Goal: Task Accomplishment & Management: Complete application form

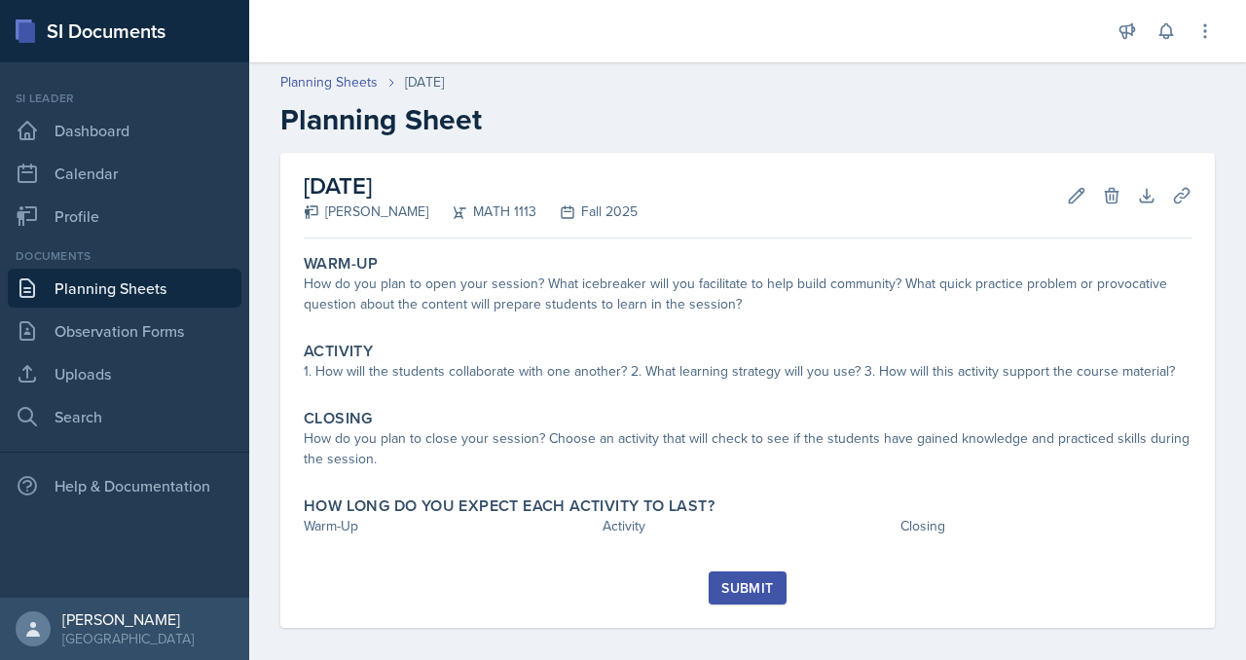
scroll to position [15, 0]
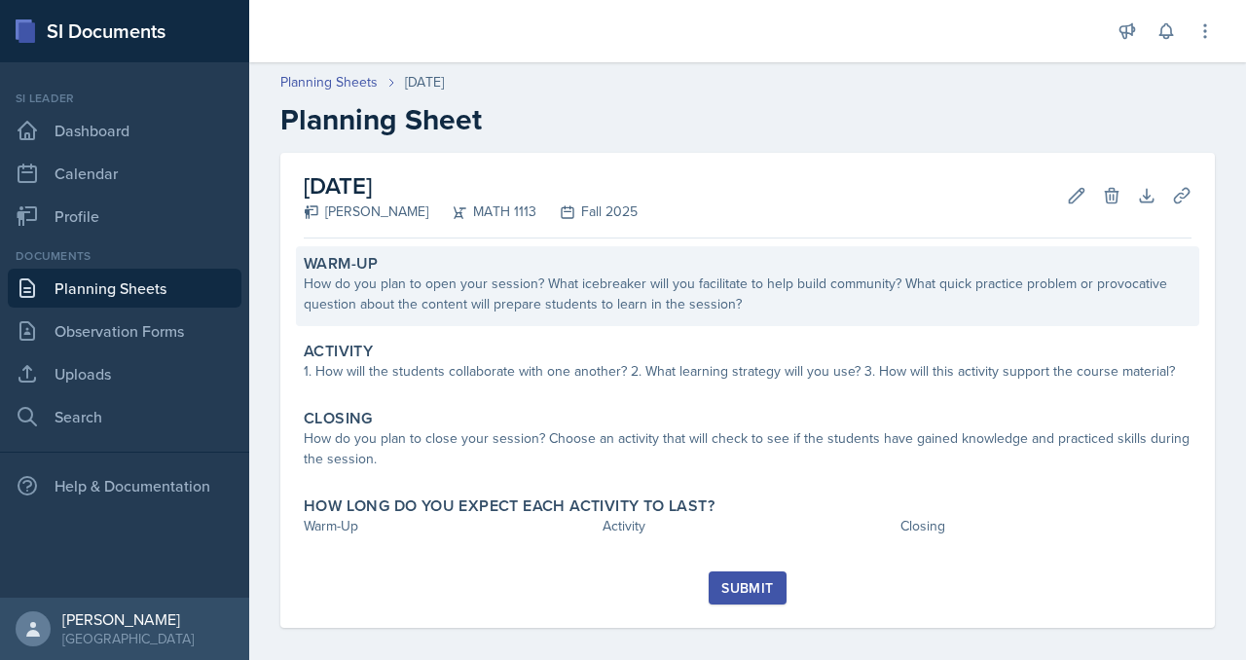
click at [483, 314] on div "How do you plan to open your session? What icebreaker will you facilitate to he…" at bounding box center [748, 293] width 888 height 41
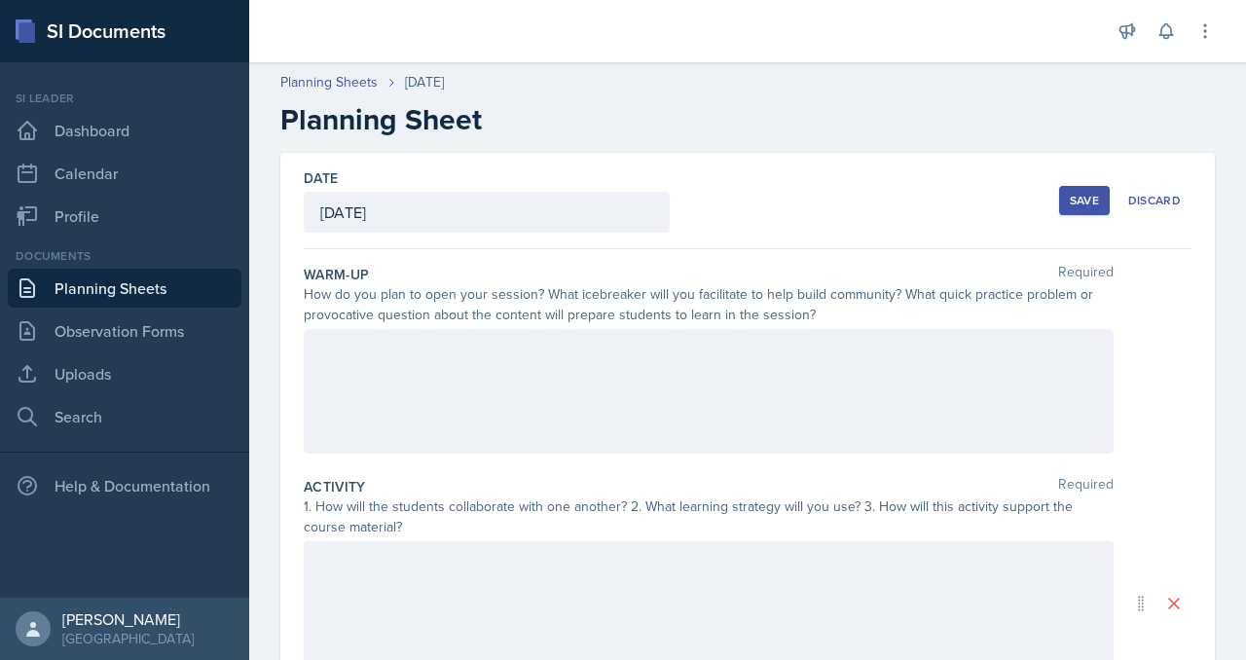
click at [473, 454] on div at bounding box center [709, 391] width 810 height 125
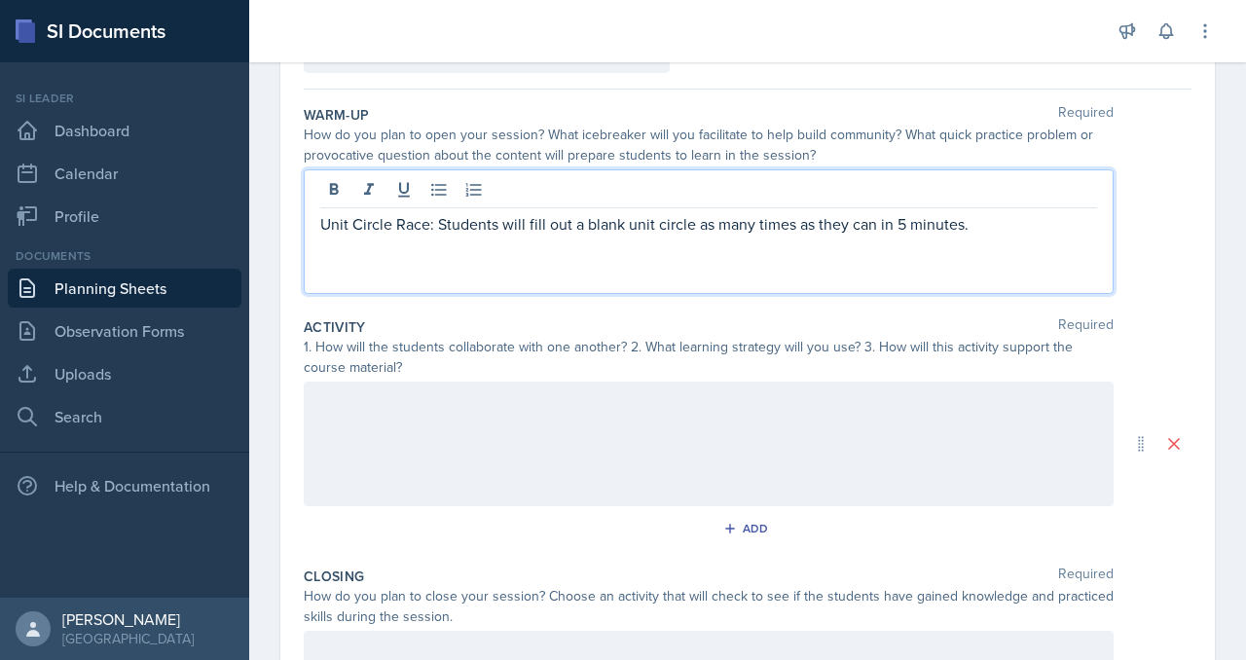
scroll to position [198, 0]
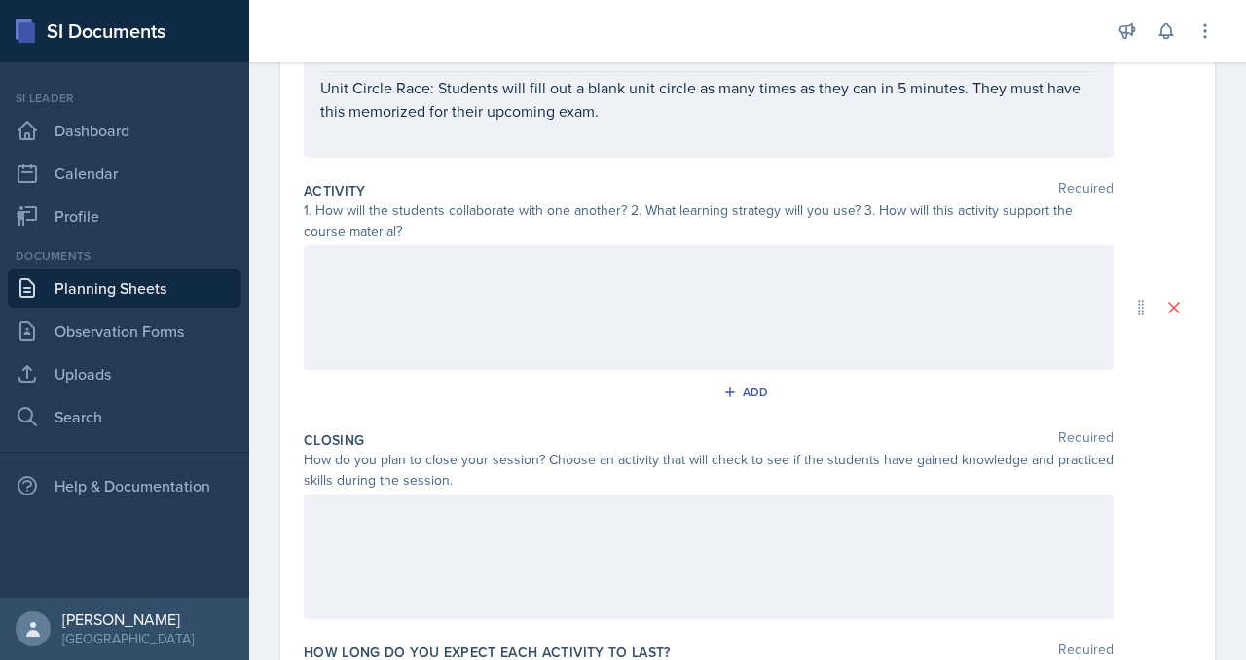
click at [503, 370] on div at bounding box center [709, 307] width 810 height 125
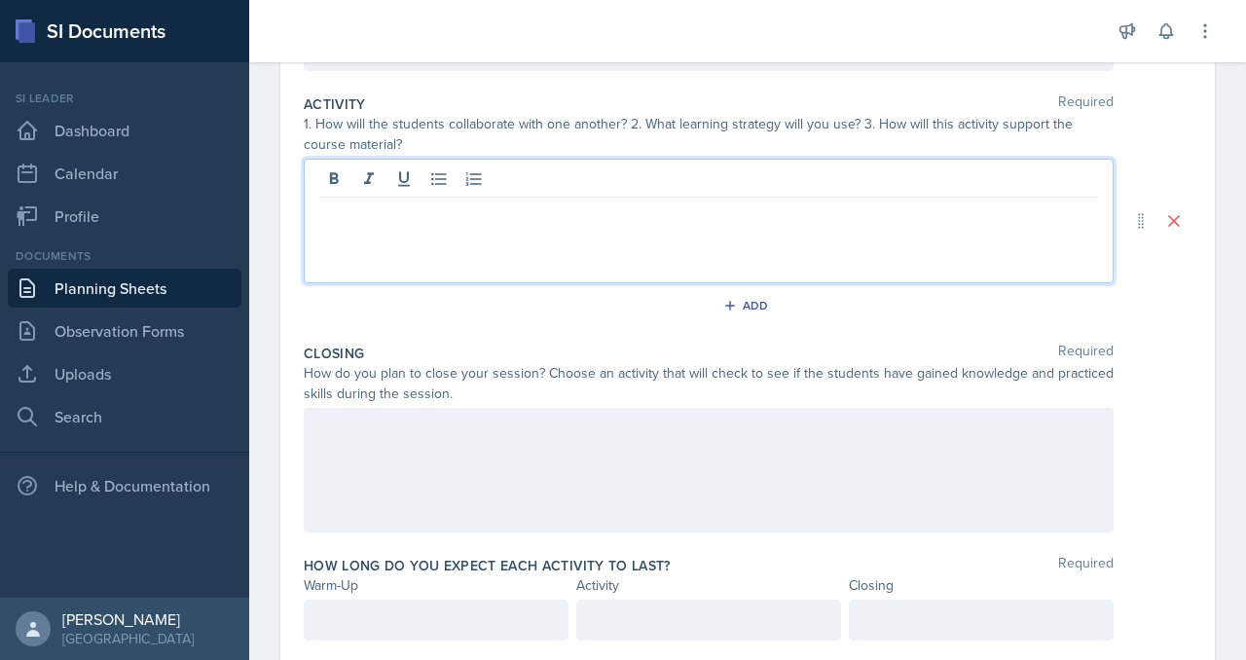
scroll to position [392, 0]
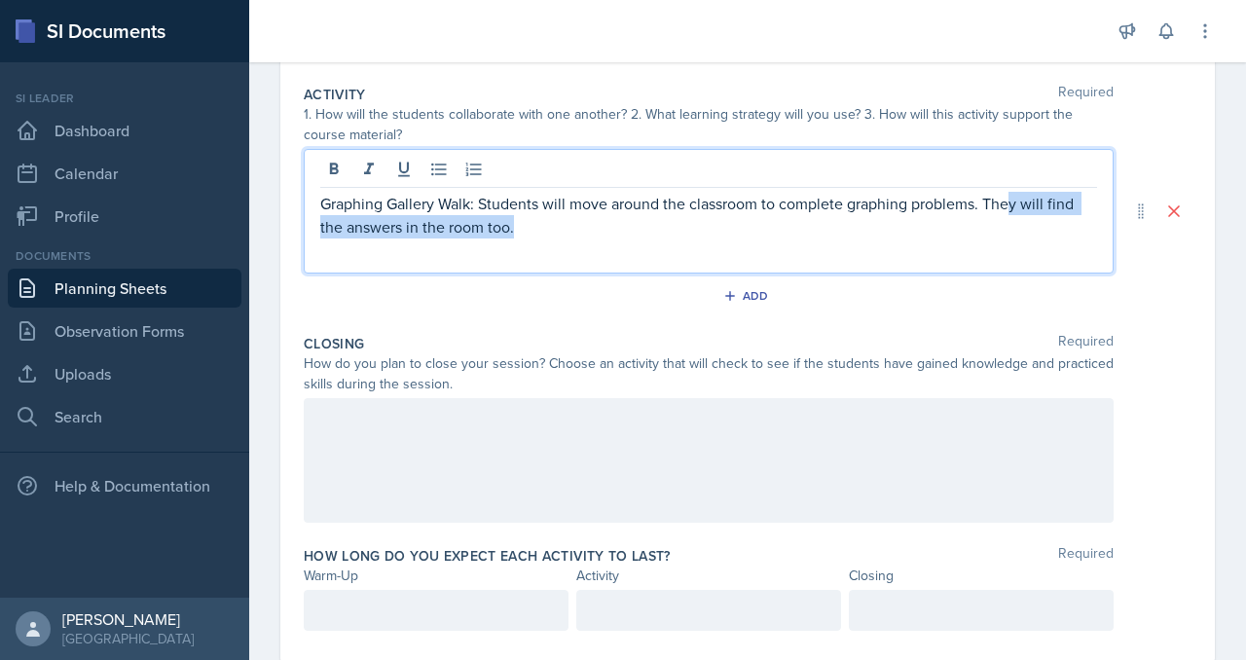
drag, startPoint x: 603, startPoint y: 410, endPoint x: 1026, endPoint y: 435, distance: 423.1
click at [1026, 273] on div "Graphing Gallery Walk: Students will move around the classroom to complete grap…" at bounding box center [709, 211] width 810 height 125
click at [1033, 238] on p "Graphing Gallery Walk: Students will move around the classroom to complete grap…" at bounding box center [708, 215] width 777 height 47
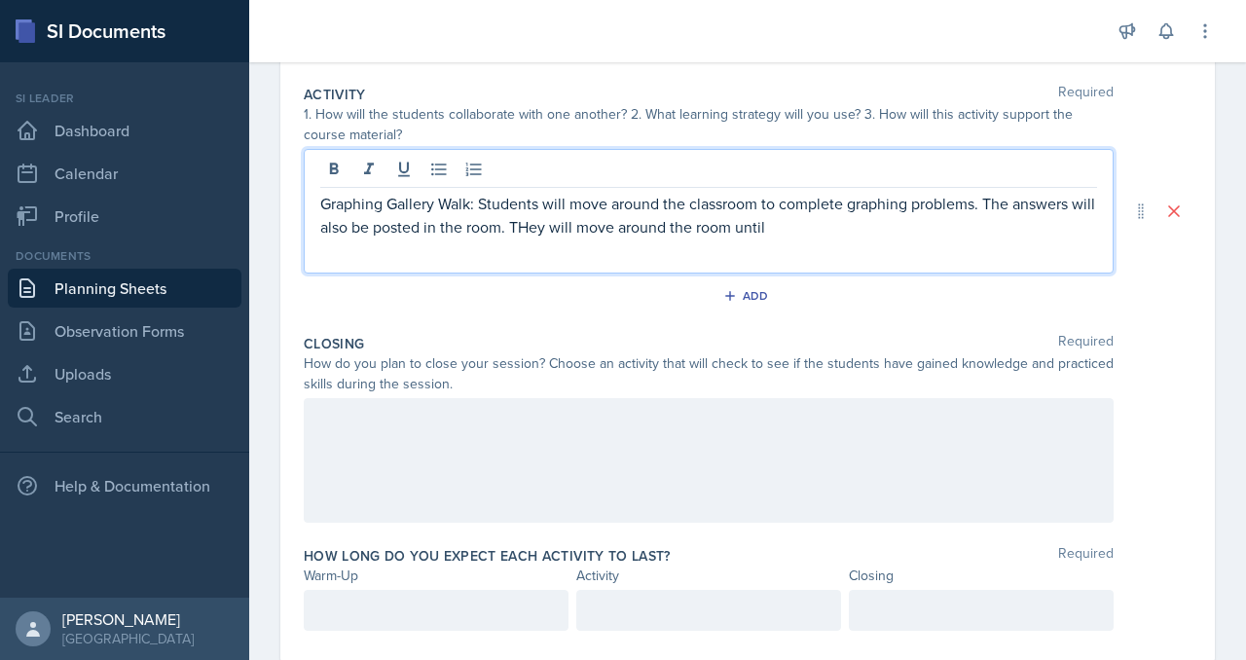
click at [977, 238] on p "Graphing Gallery Walk: Students will move around the classroom to complete grap…" at bounding box center [708, 215] width 777 height 47
click at [937, 238] on p "Graphing Gallery Walk: Students will move around the classroom to complete grap…" at bounding box center [708, 215] width 777 height 47
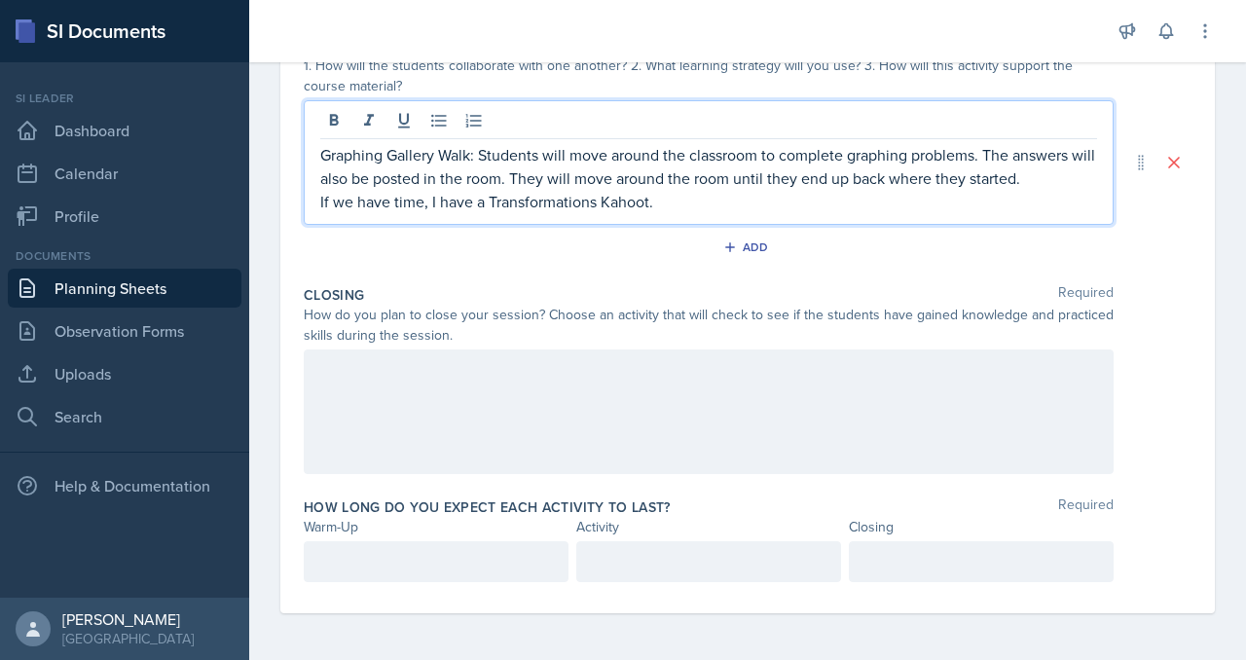
scroll to position [499, 0]
click at [984, 190] on p "Graphing Gallery Walk: Students will move around the classroom to complete grap…" at bounding box center [708, 166] width 777 height 47
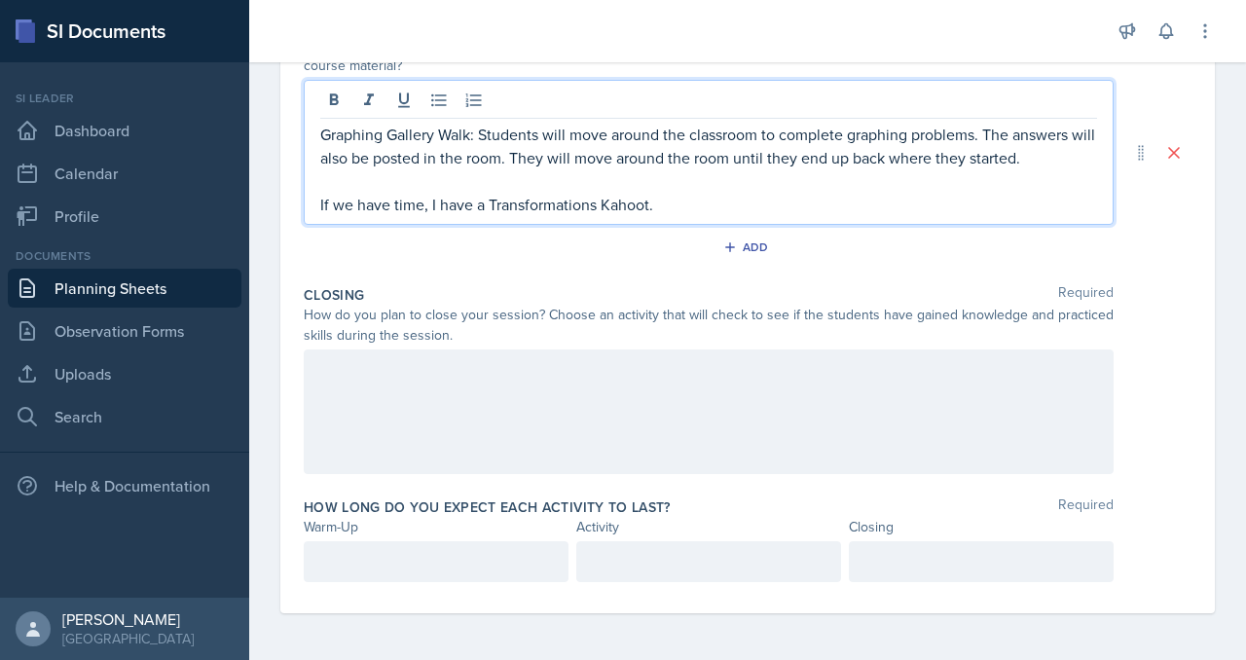
click at [675, 474] on div at bounding box center [709, 411] width 810 height 125
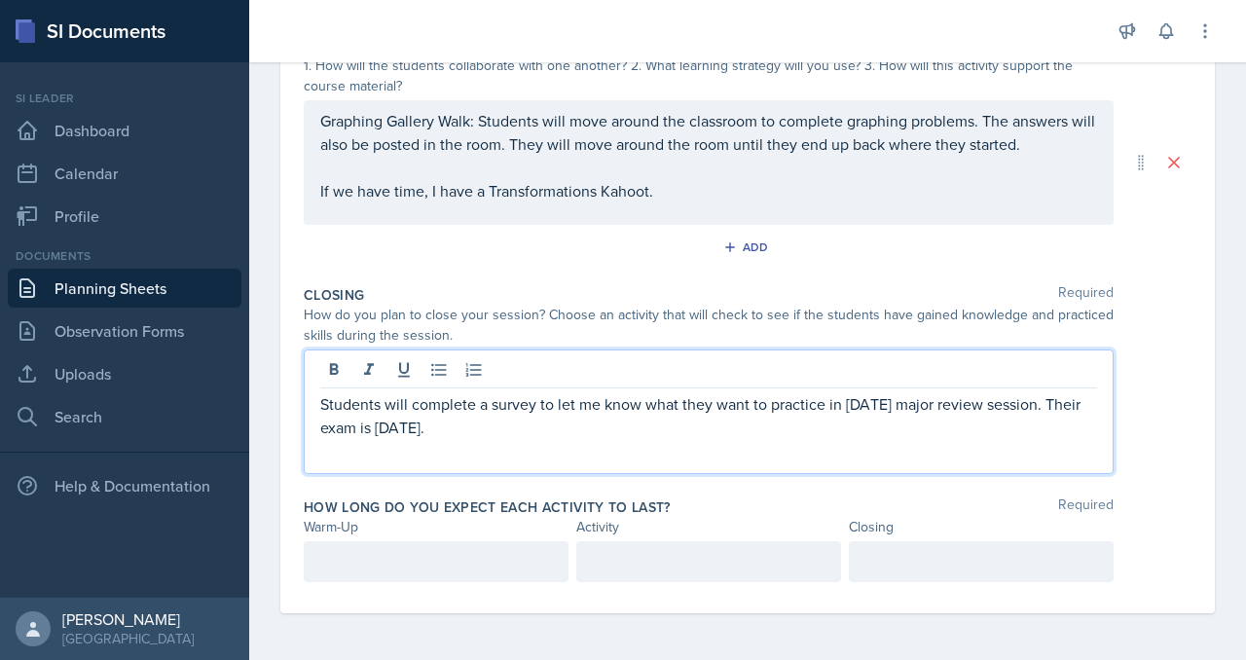
scroll to position [746, 0]
click at [806, 392] on p "Students will complete a survey to let me know what they want to practice in [D…" at bounding box center [708, 415] width 777 height 47
click at [935, 397] on div "Students will complete a survey to let me know what they want to practice in [D…" at bounding box center [709, 411] width 810 height 125
click at [665, 392] on p "Students will complete a survey to let me know what they want to practice in [D…" at bounding box center [708, 415] width 777 height 47
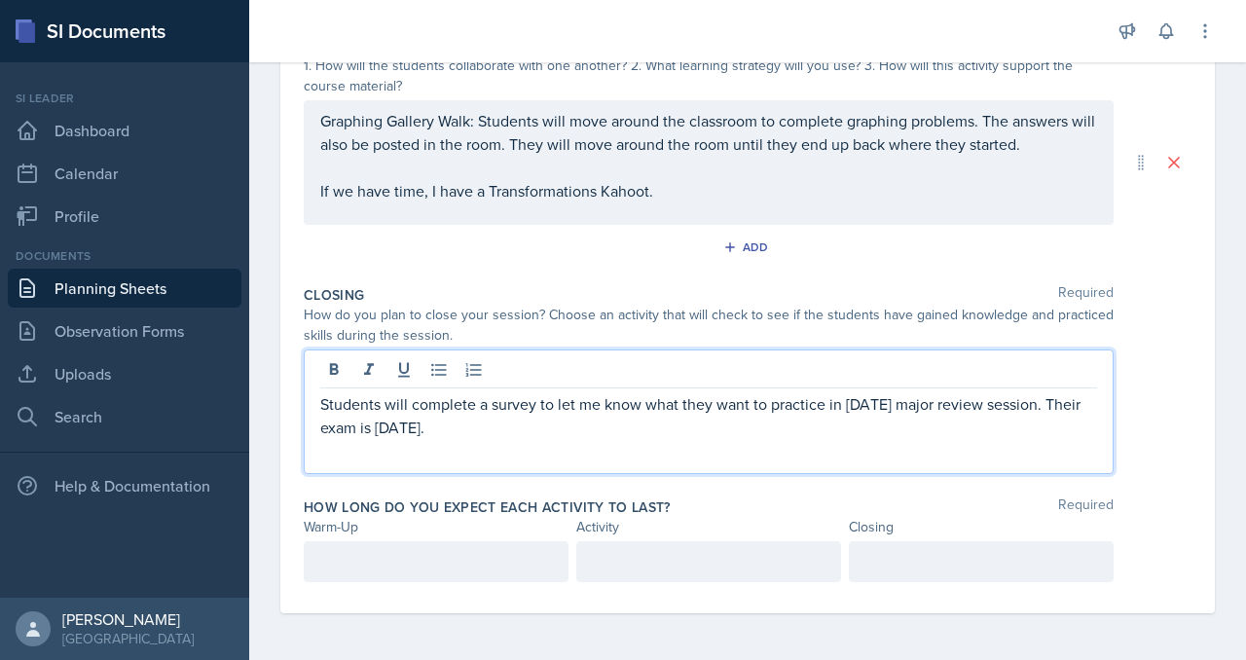
click at [676, 392] on p "Students will complete a survey to let me know what they want to practice in [D…" at bounding box center [708, 415] width 777 height 47
click at [912, 392] on p "Students will complete a survey to let me know what they want to practice in [D…" at bounding box center [708, 415] width 777 height 47
click at [555, 541] on div at bounding box center [436, 561] width 265 height 41
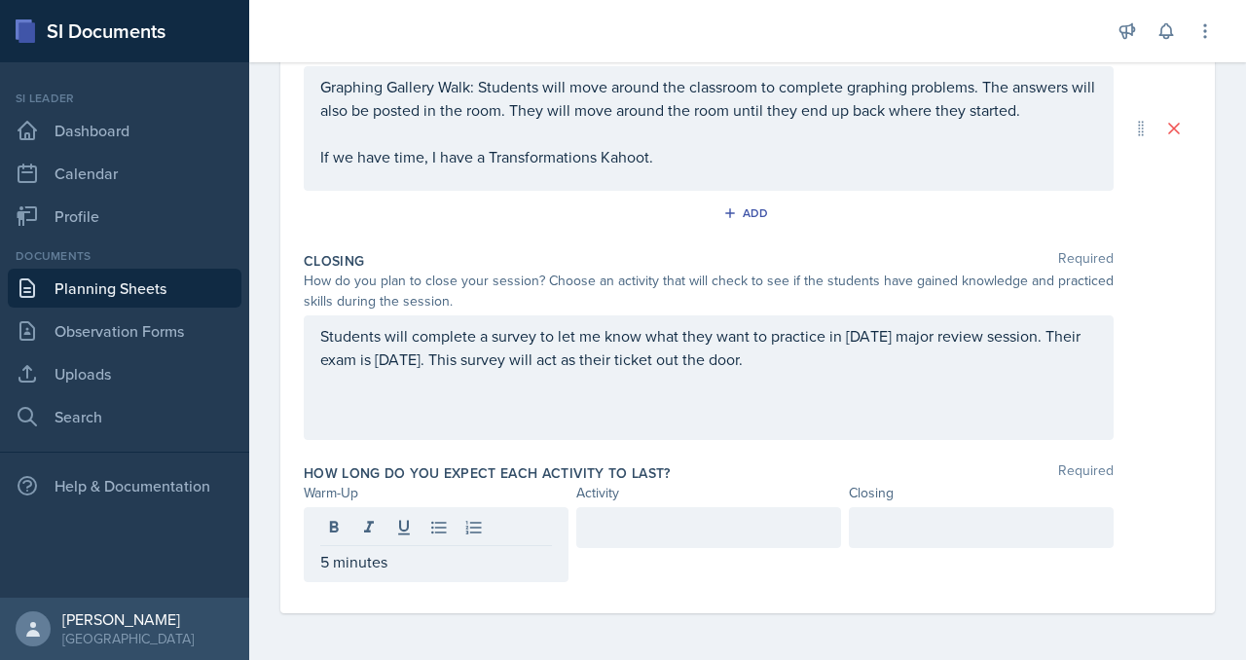
click at [905, 548] on div at bounding box center [981, 527] width 265 height 41
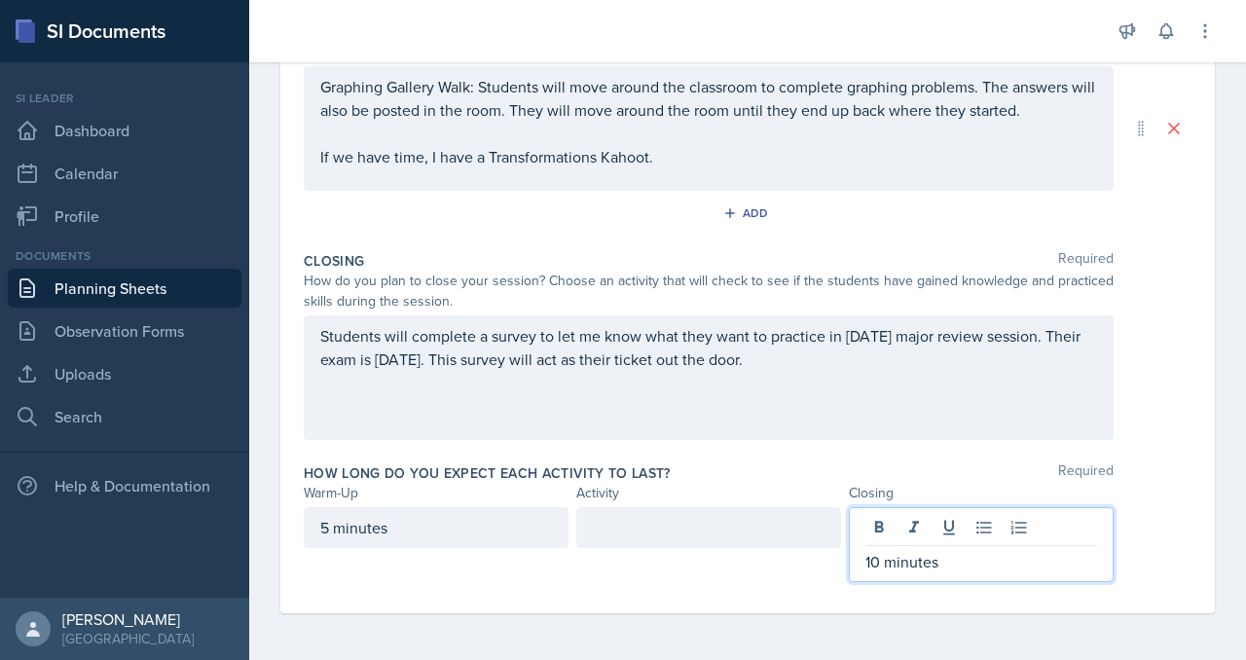
click at [743, 508] on div at bounding box center [708, 527] width 265 height 41
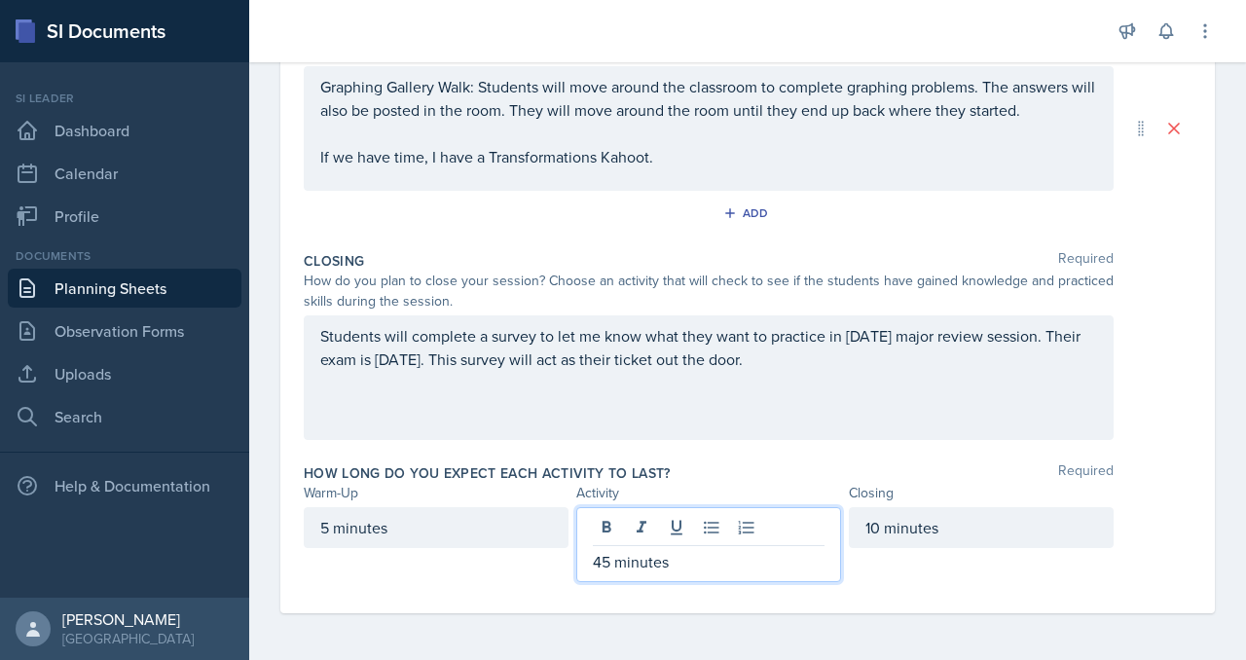
click at [839, 463] on div "How long do you expect each activity to last? Required" at bounding box center [748, 472] width 888 height 19
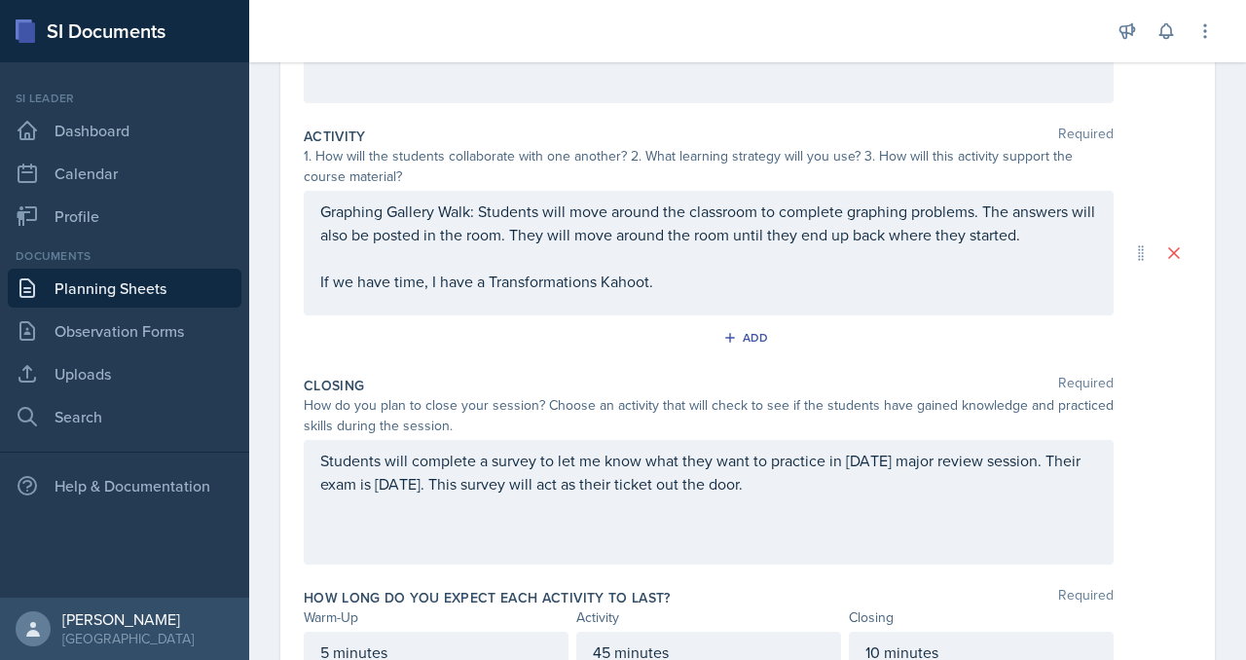
scroll to position [0, 0]
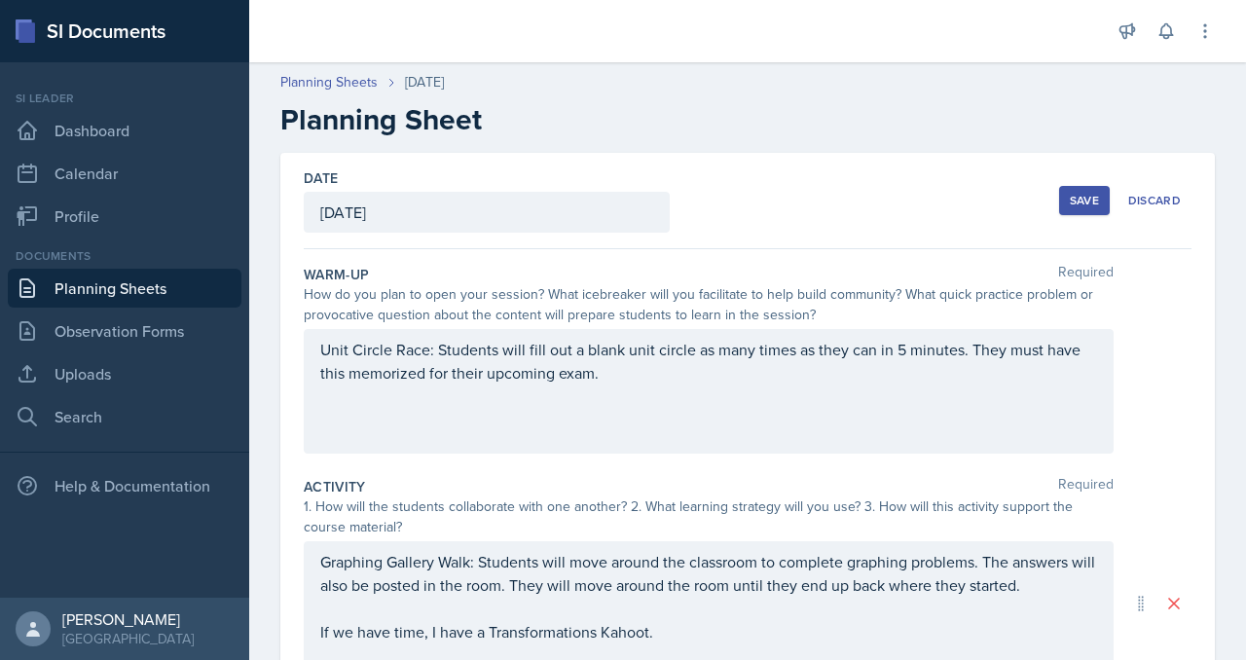
click at [1070, 208] on div "Save" at bounding box center [1084, 201] width 29 height 16
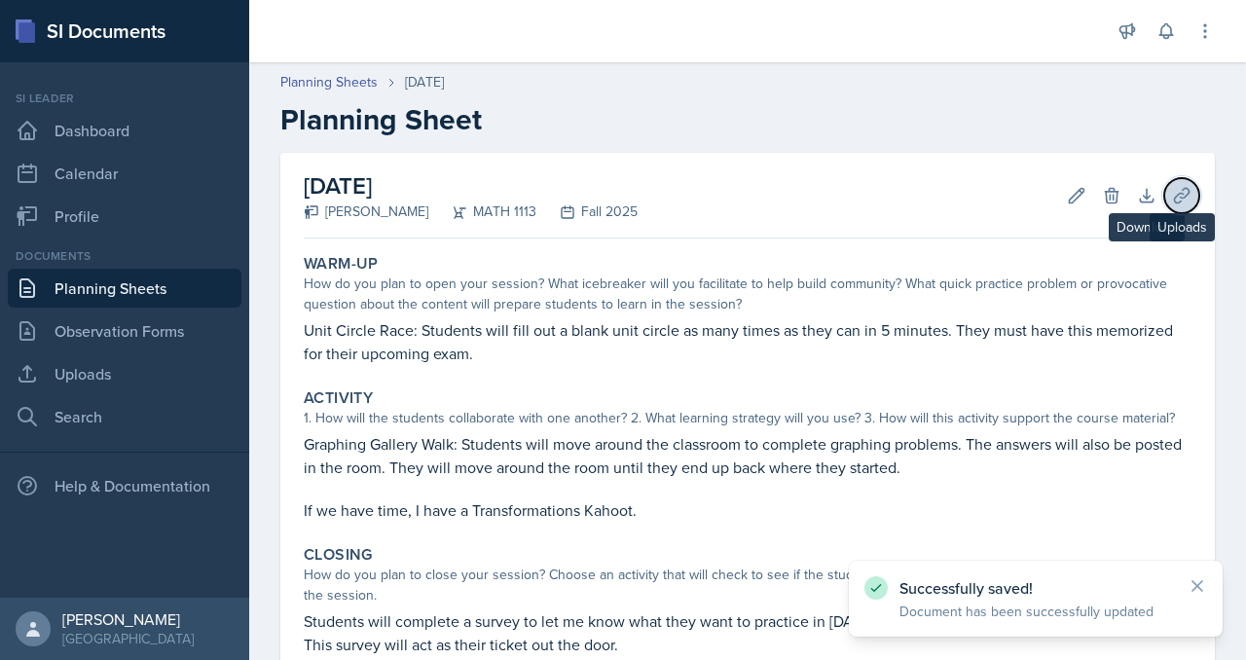
click at [1172, 205] on icon at bounding box center [1181, 195] width 19 height 19
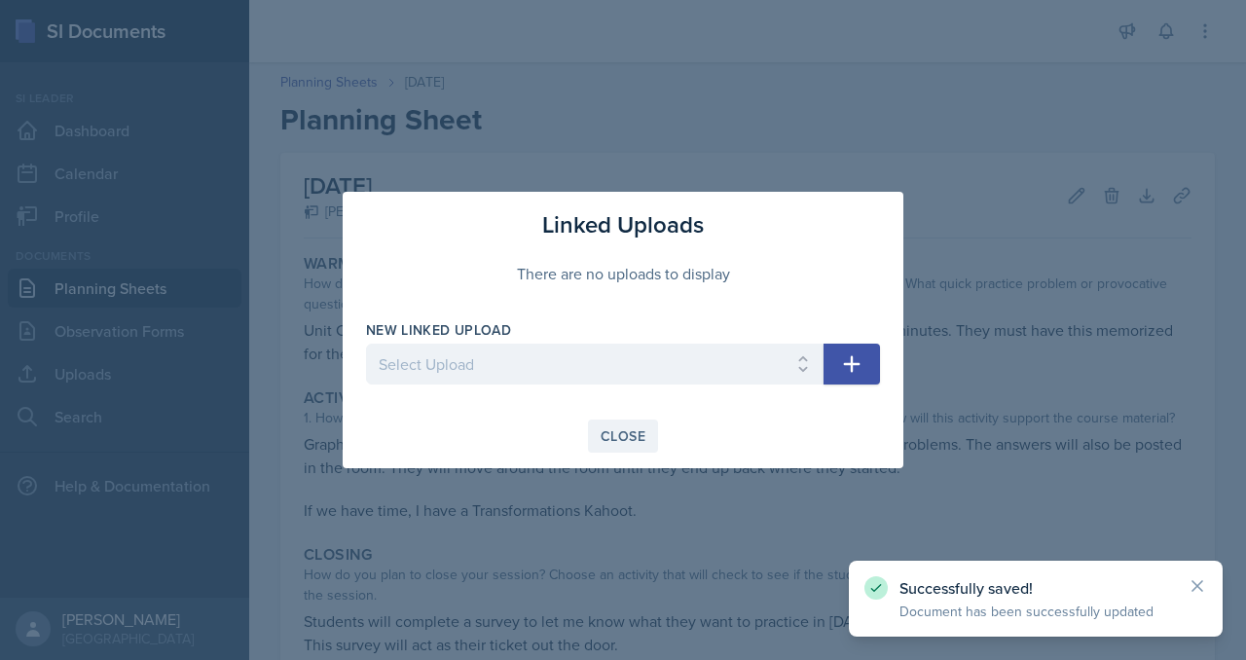
click at [637, 444] on div "Close" at bounding box center [622, 436] width 45 height 16
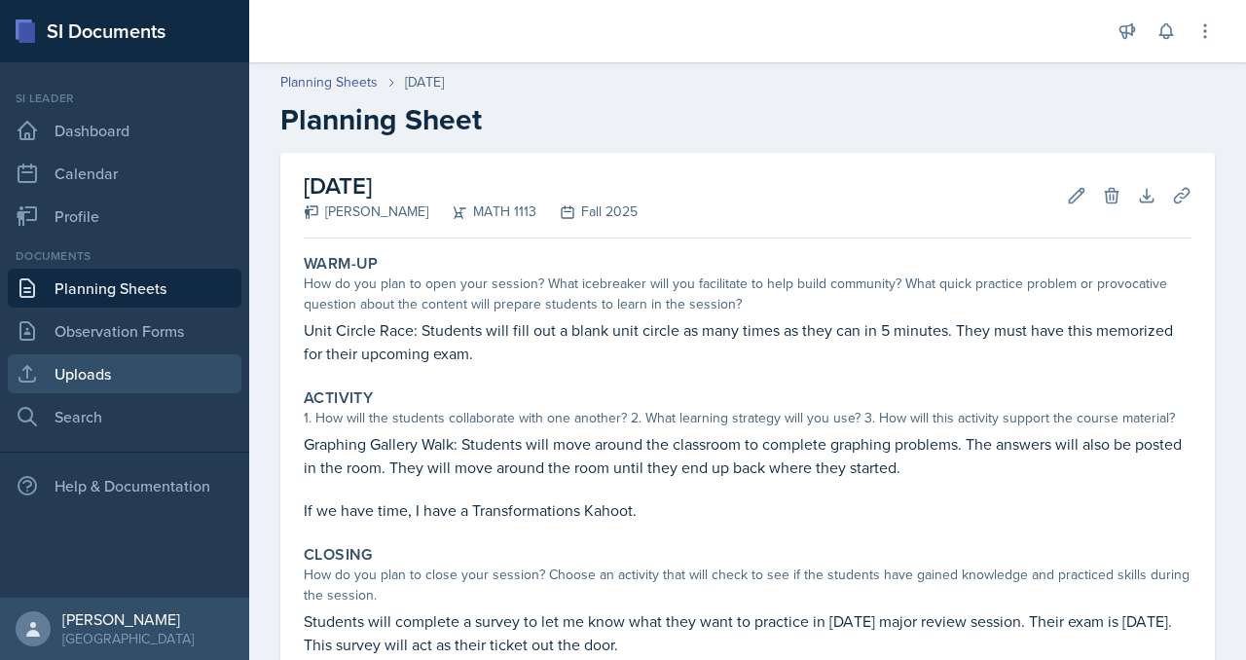
click at [125, 393] on link "Uploads" at bounding box center [125, 373] width 234 height 39
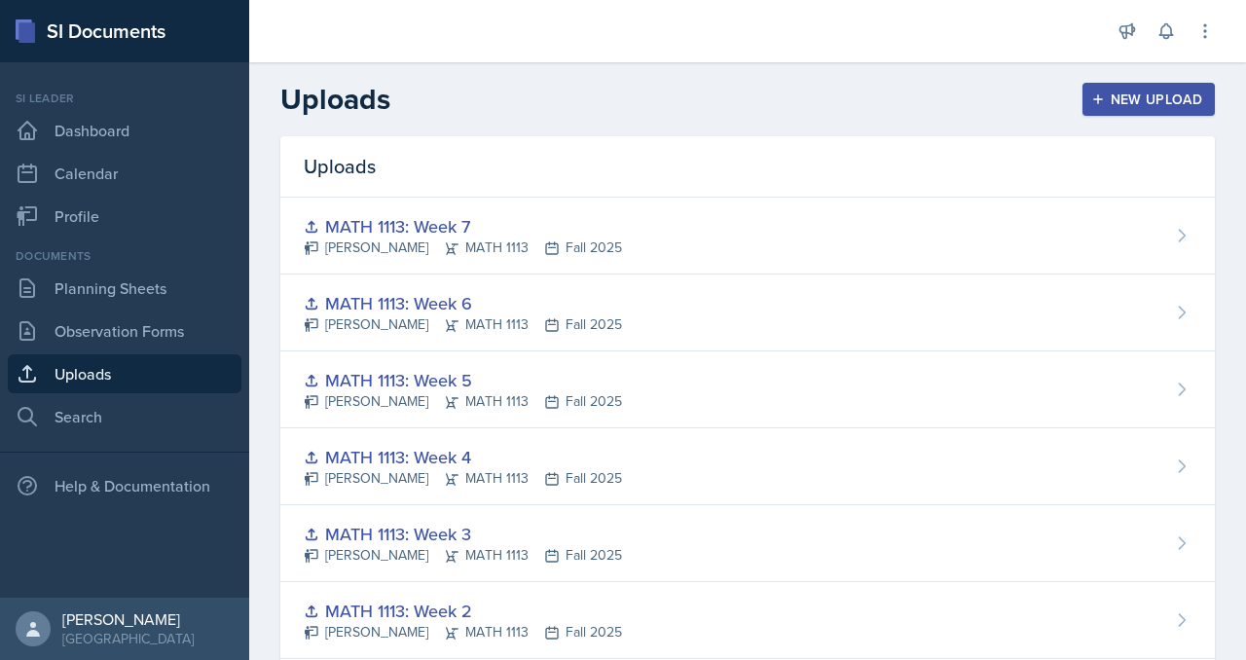
click at [1095, 107] on div "New Upload" at bounding box center [1149, 99] width 108 height 16
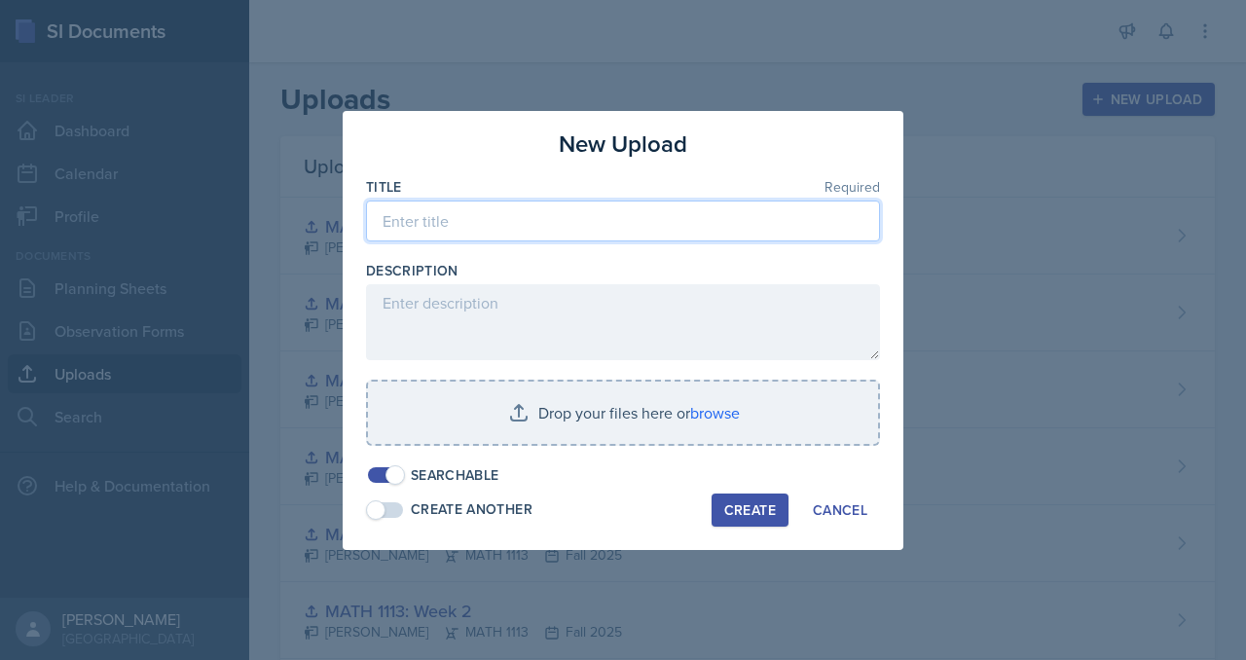
click at [552, 200] on input at bounding box center [623, 220] width 514 height 41
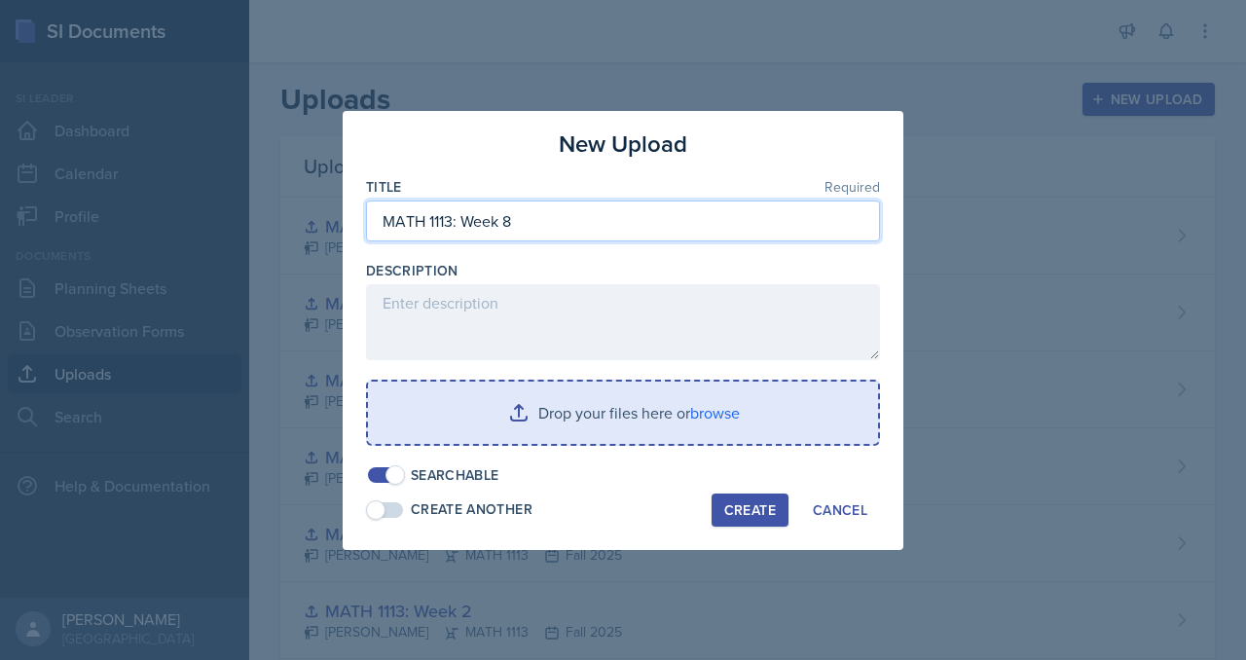
type input "MATH 1113: Week 8"
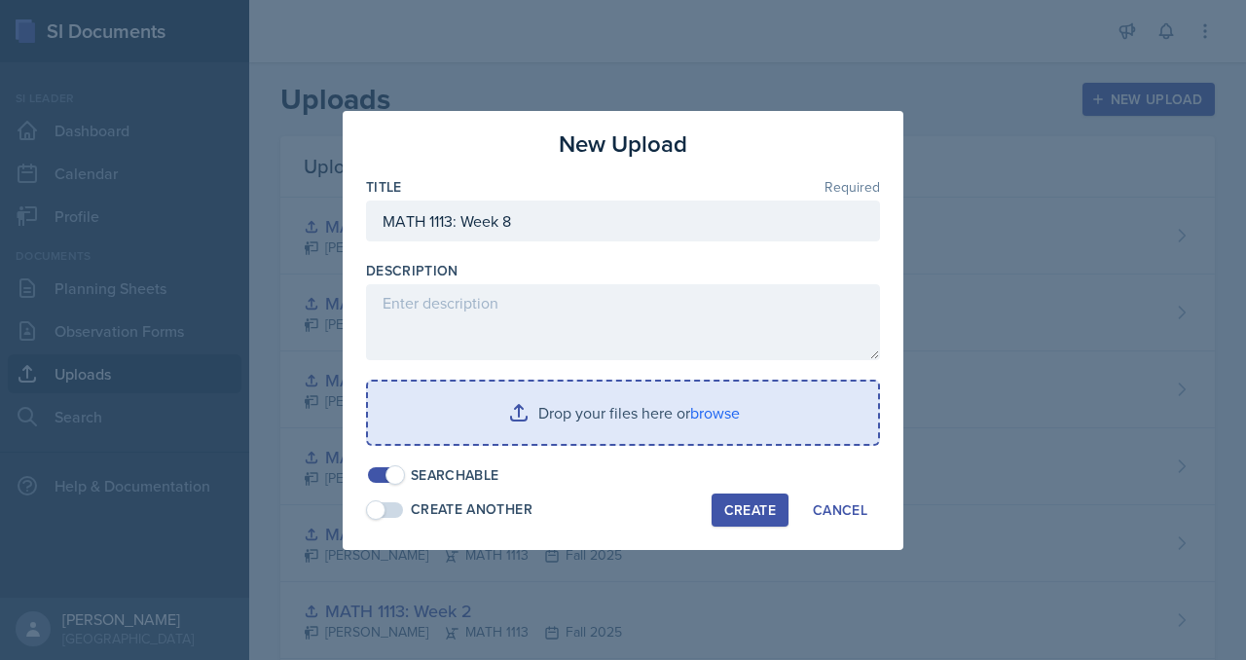
click at [498, 438] on input "file" at bounding box center [623, 413] width 510 height 62
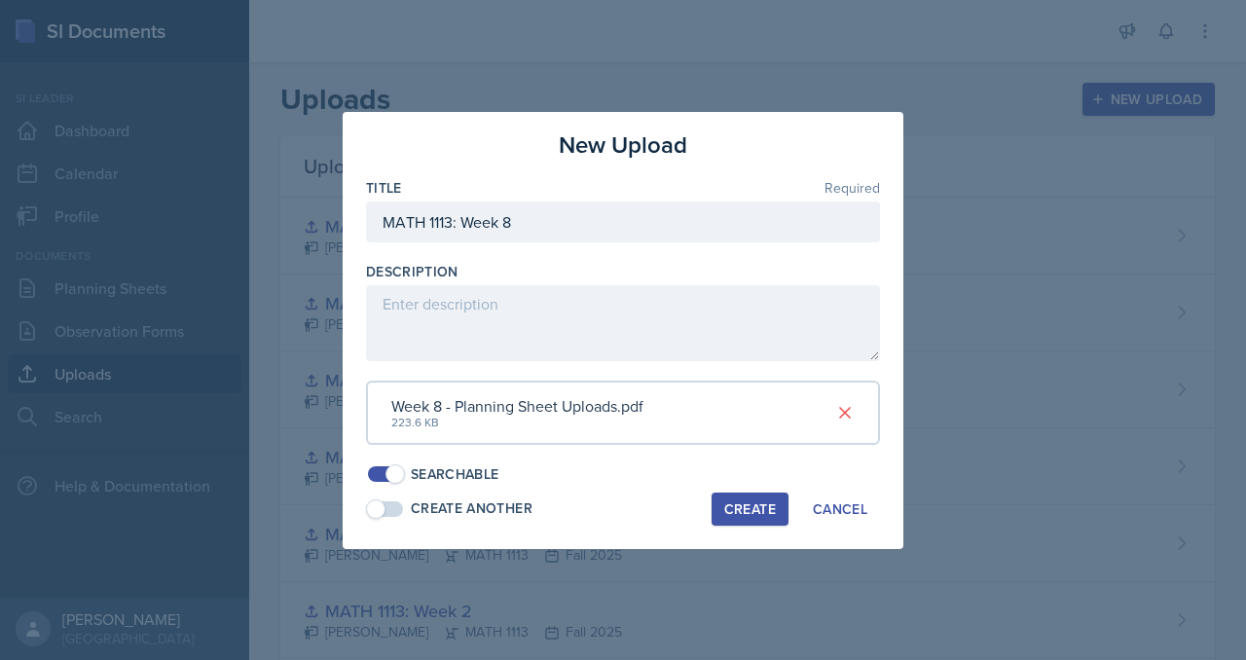
click at [779, 526] on button "Create" at bounding box center [749, 508] width 77 height 33
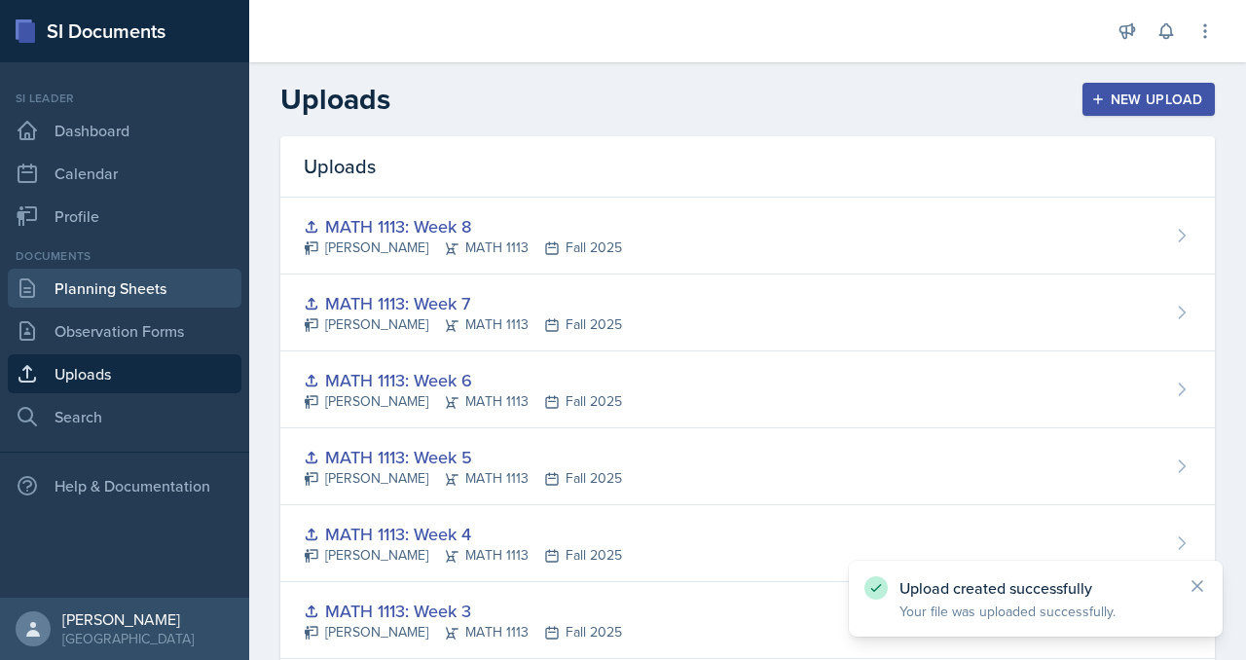
click at [164, 308] on link "Planning Sheets" at bounding box center [125, 288] width 234 height 39
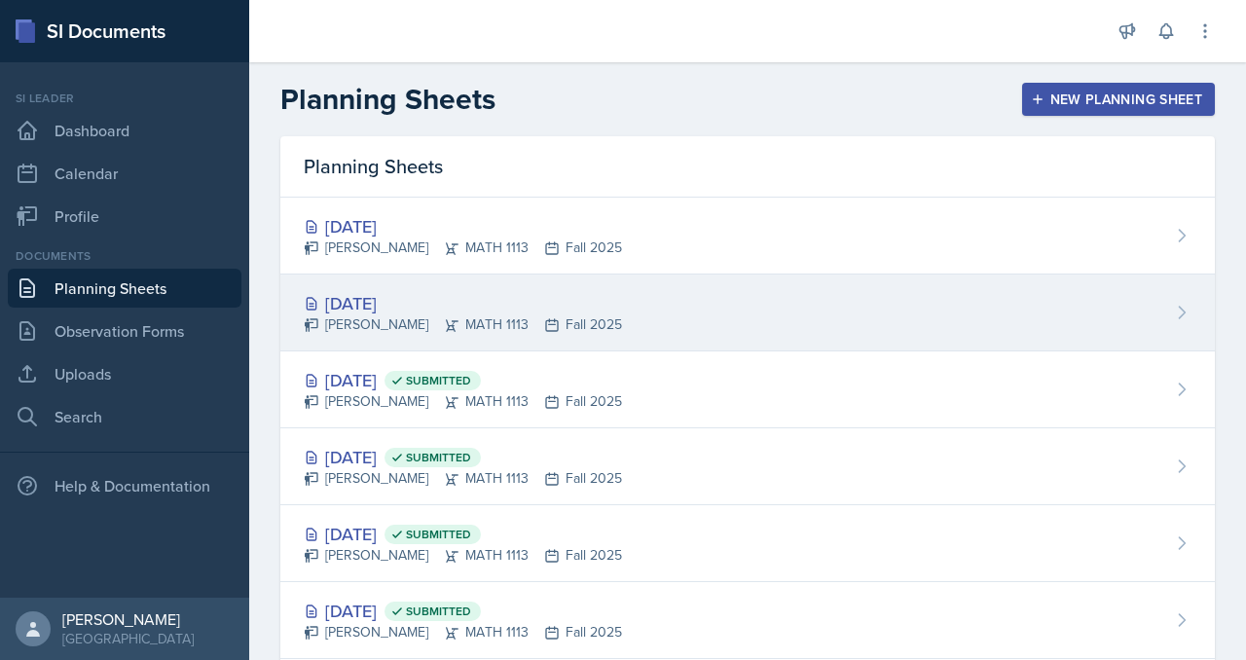
click at [545, 316] on div "[DATE]" at bounding box center [463, 303] width 318 height 26
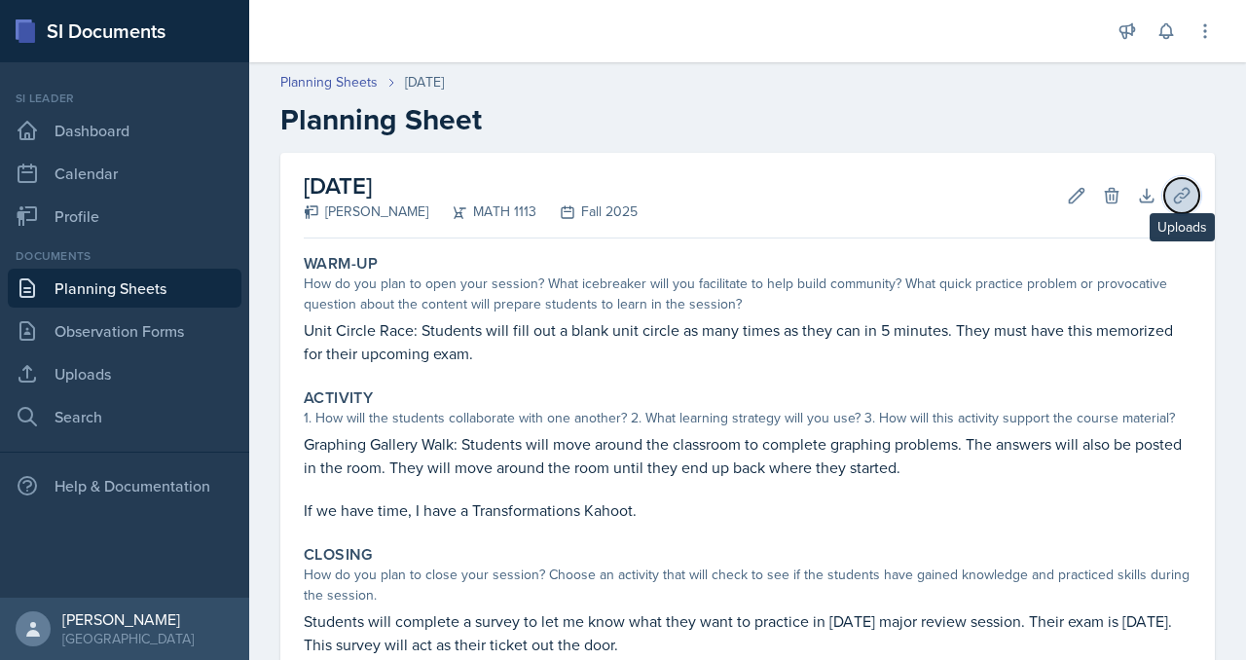
click at [1174, 205] on icon at bounding box center [1181, 195] width 19 height 19
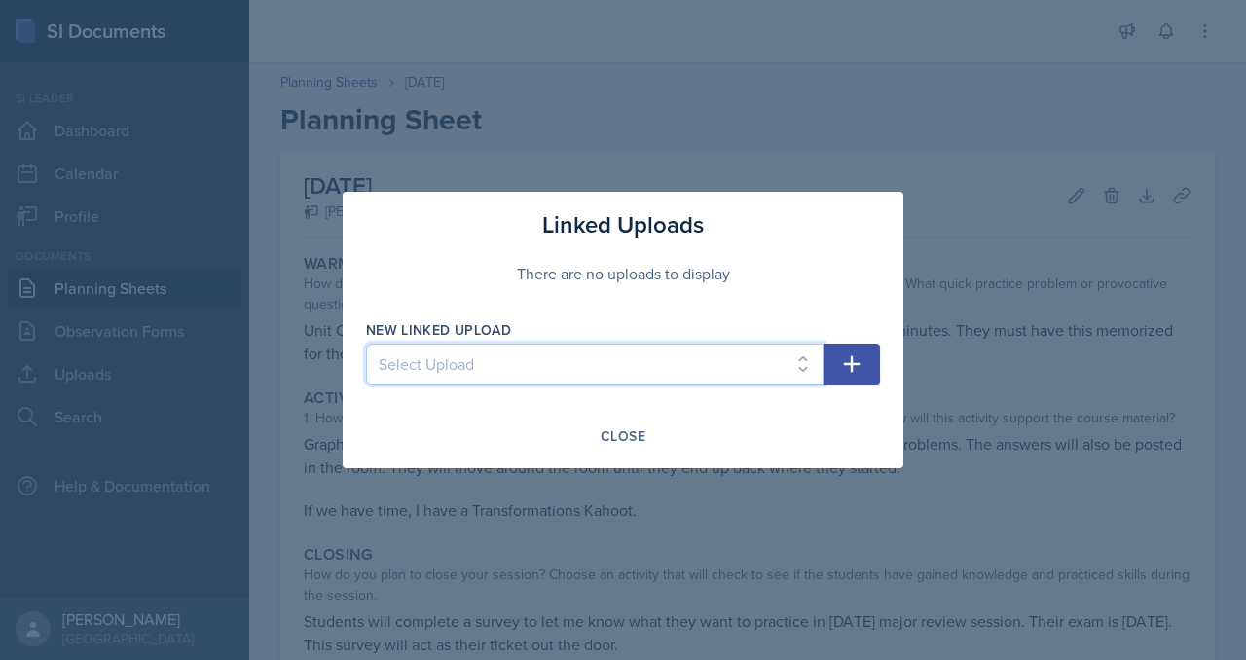
click at [501, 371] on select "Select Upload SI Mock Session MATH 1113: Week 5 MATH 1113: Week 4 MATH 1113: We…" at bounding box center [594, 364] width 457 height 41
select select "f4c11bd1-05c1-4e8a-bd1c-cad7b3a1c275"
click at [366, 347] on select "Select Upload SI Mock Session MATH 1113: Week 5 MATH 1113: Week 4 MATH 1113: We…" at bounding box center [594, 364] width 457 height 41
click at [880, 379] on button "button" at bounding box center [851, 364] width 56 height 41
select select
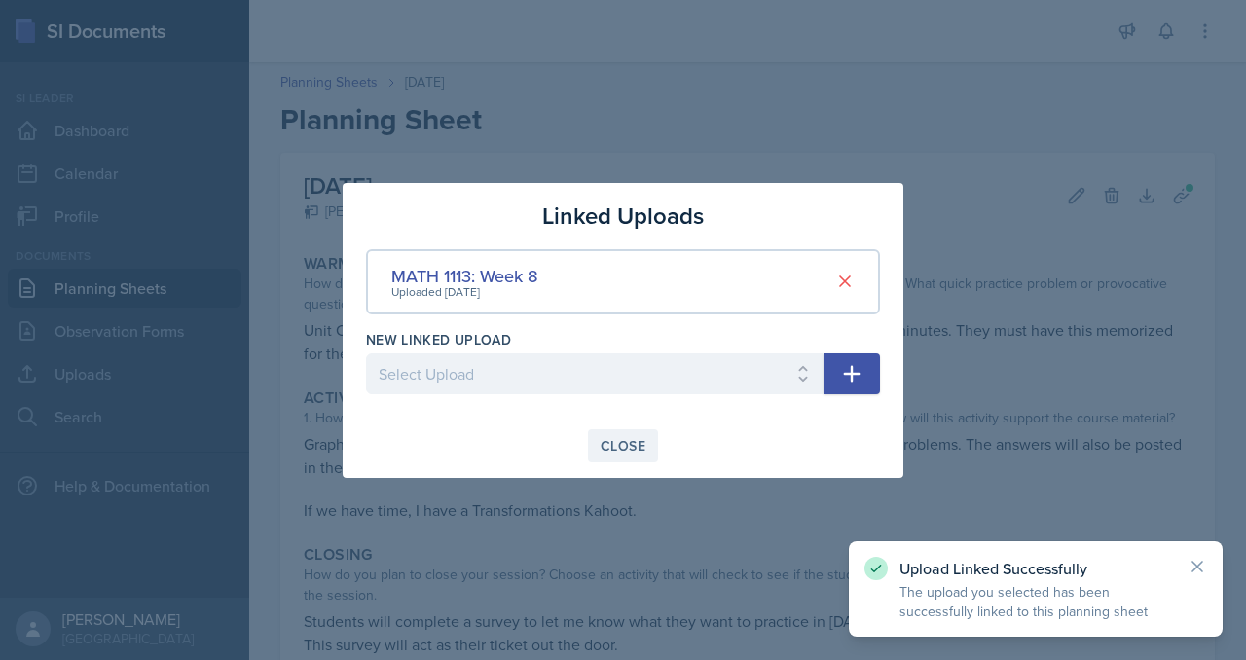
click at [628, 454] on div "Close" at bounding box center [622, 446] width 45 height 16
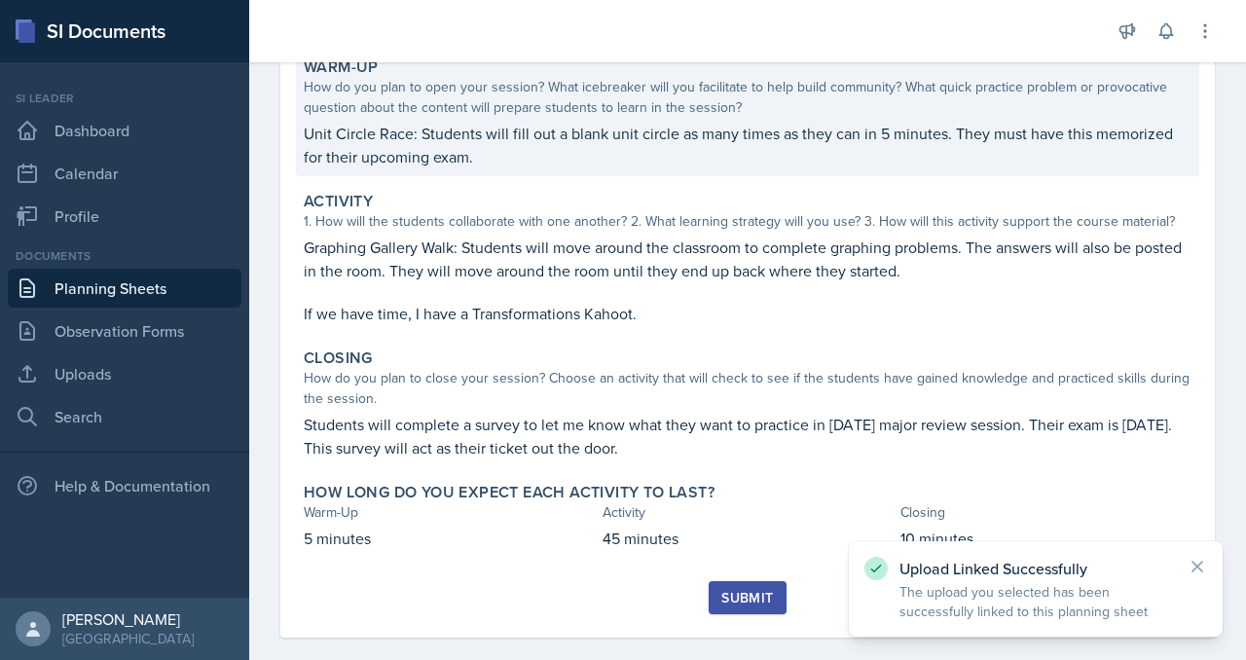
scroll to position [521, 0]
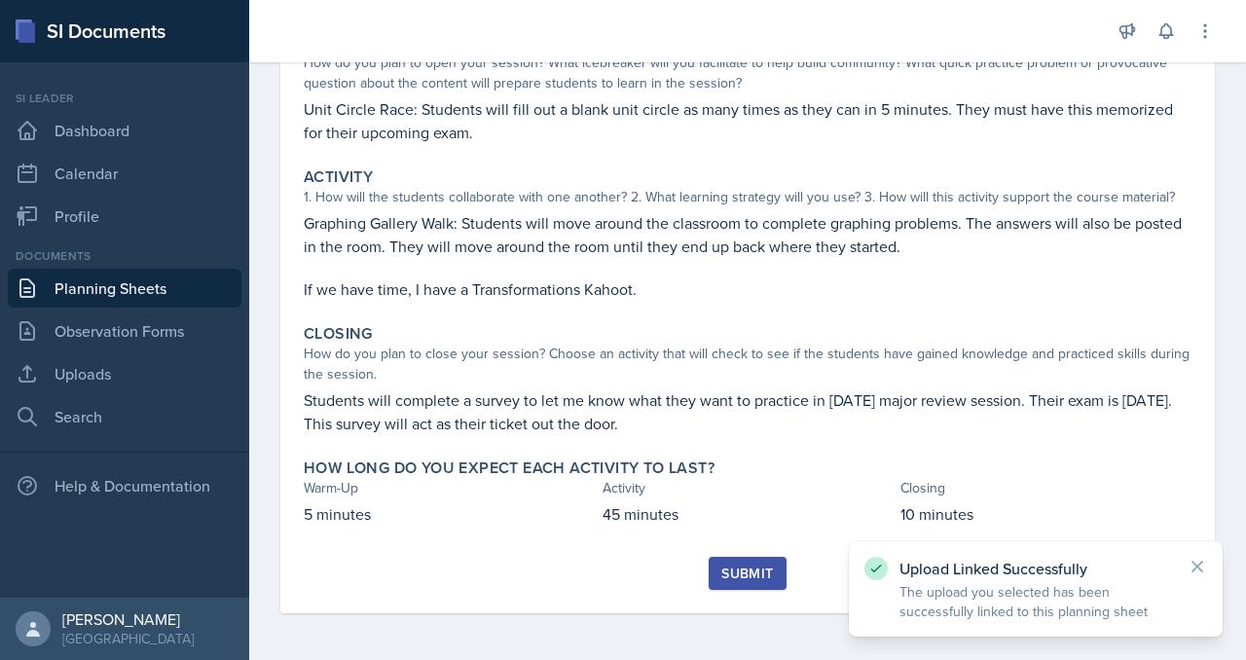
click at [734, 557] on button "Submit" at bounding box center [747, 573] width 77 height 33
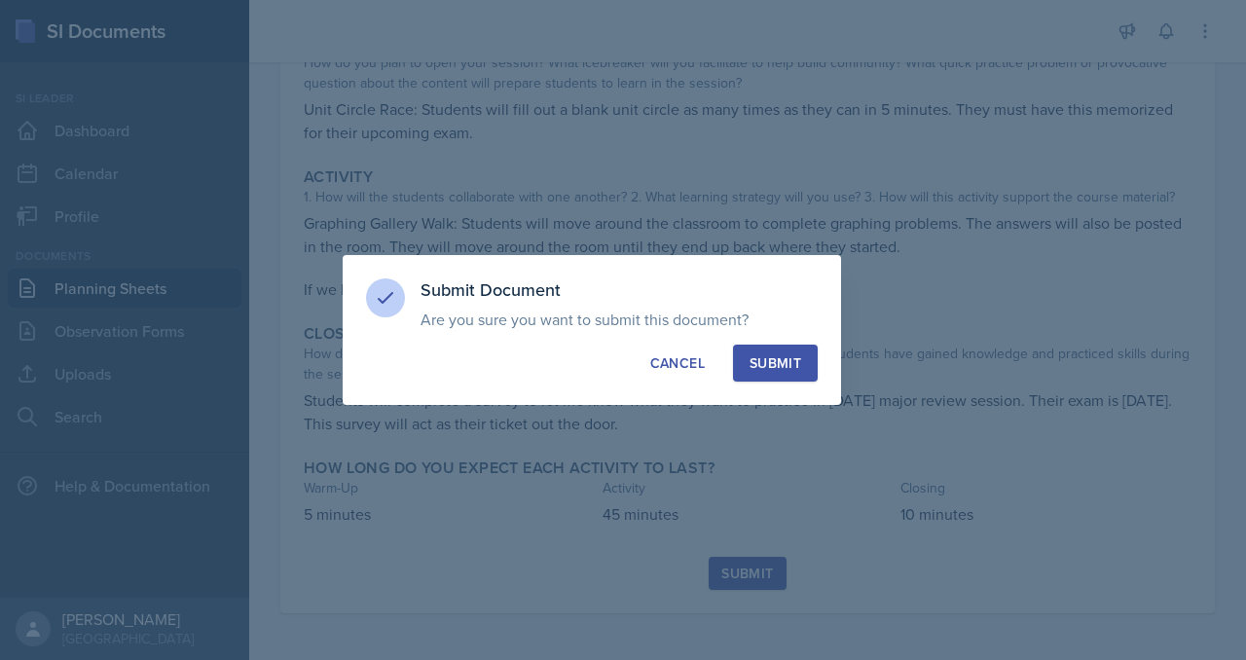
click at [794, 373] on div "Submit" at bounding box center [775, 362] width 52 height 19
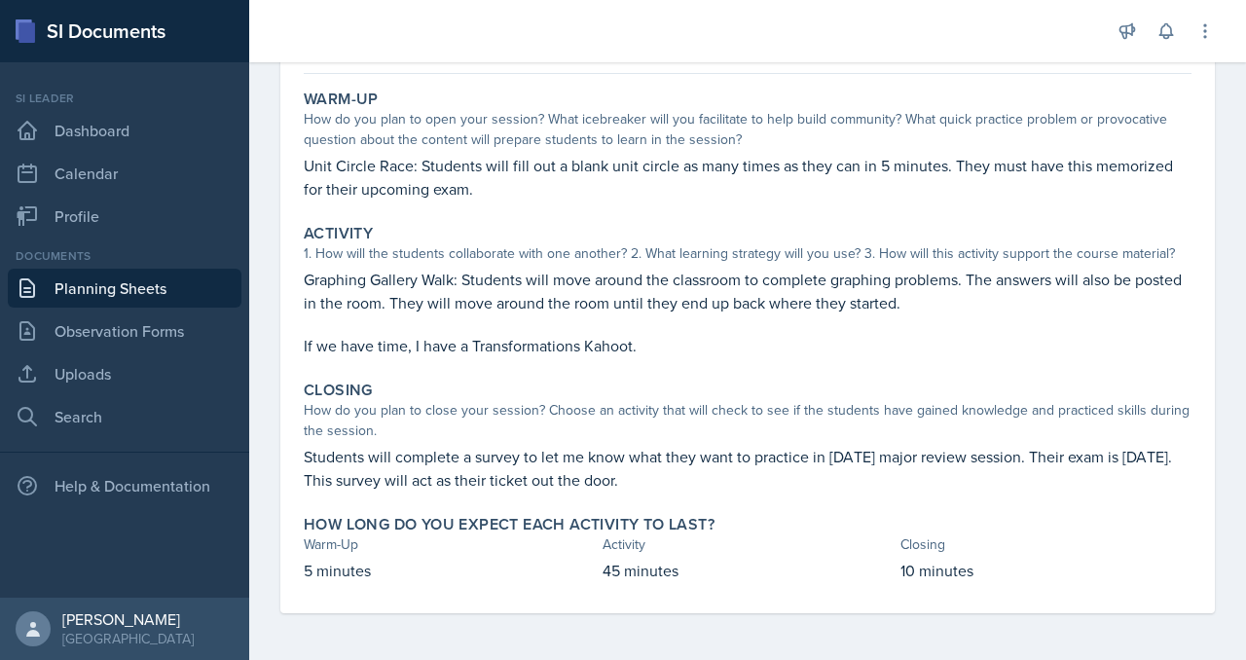
scroll to position [0, 0]
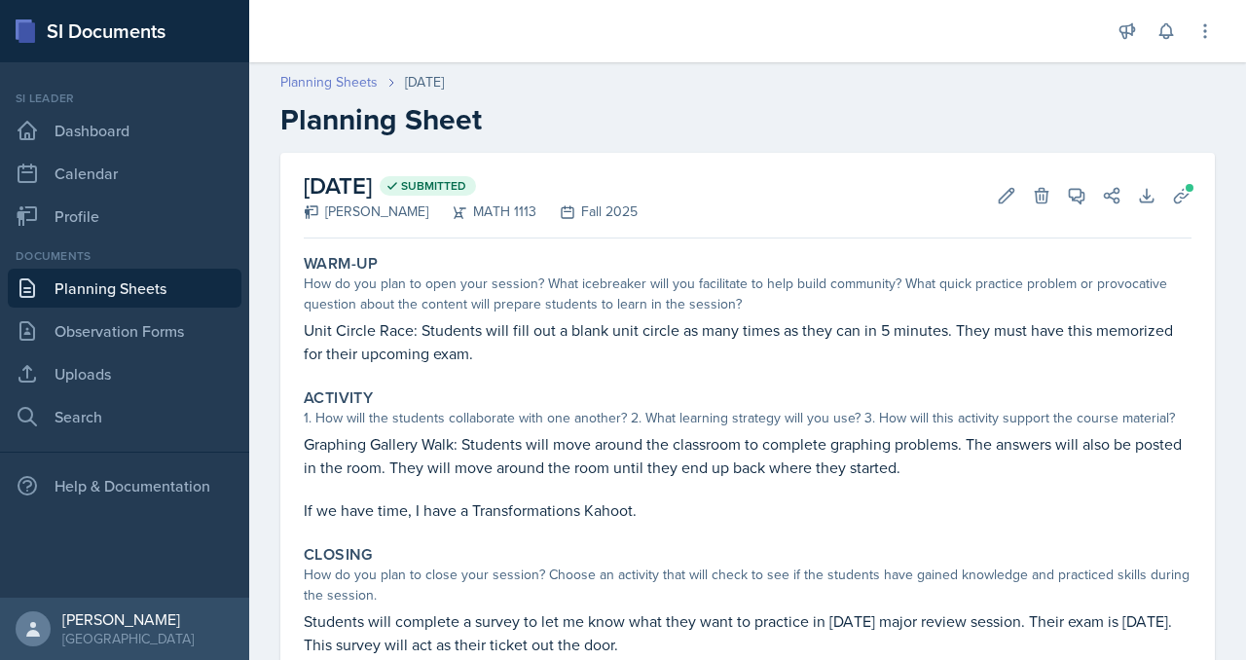
click at [378, 92] on link "Planning Sheets" at bounding box center [328, 82] width 97 height 20
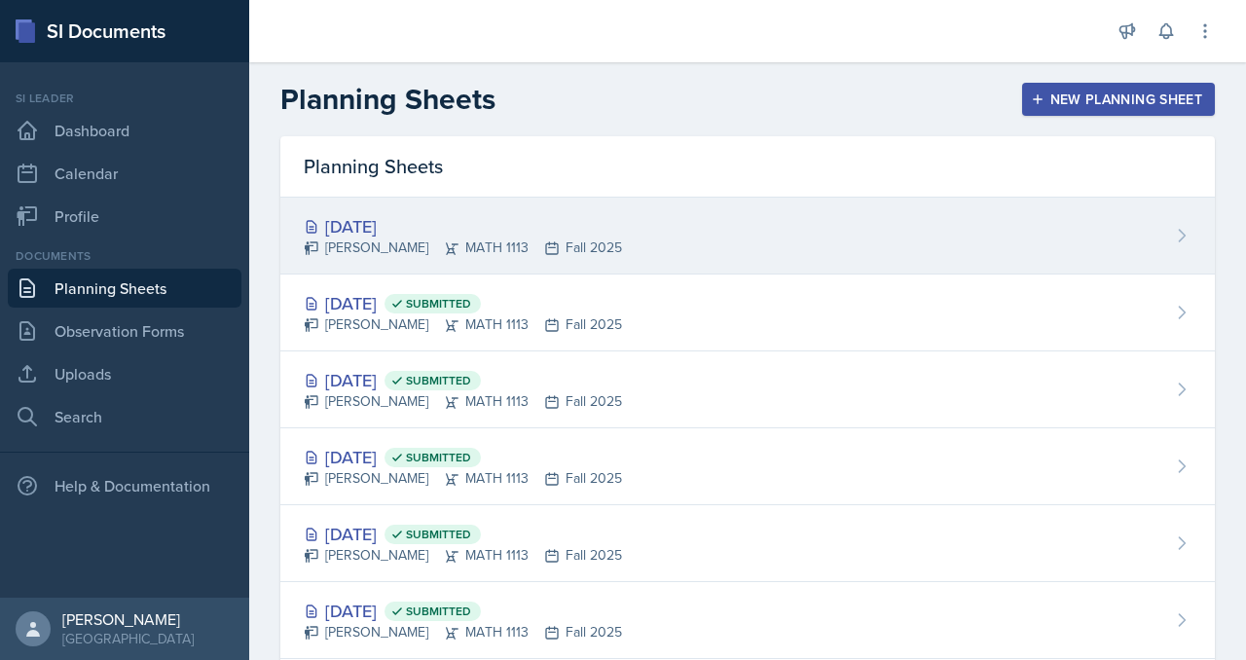
click at [489, 239] on div "[DATE]" at bounding box center [463, 226] width 318 height 26
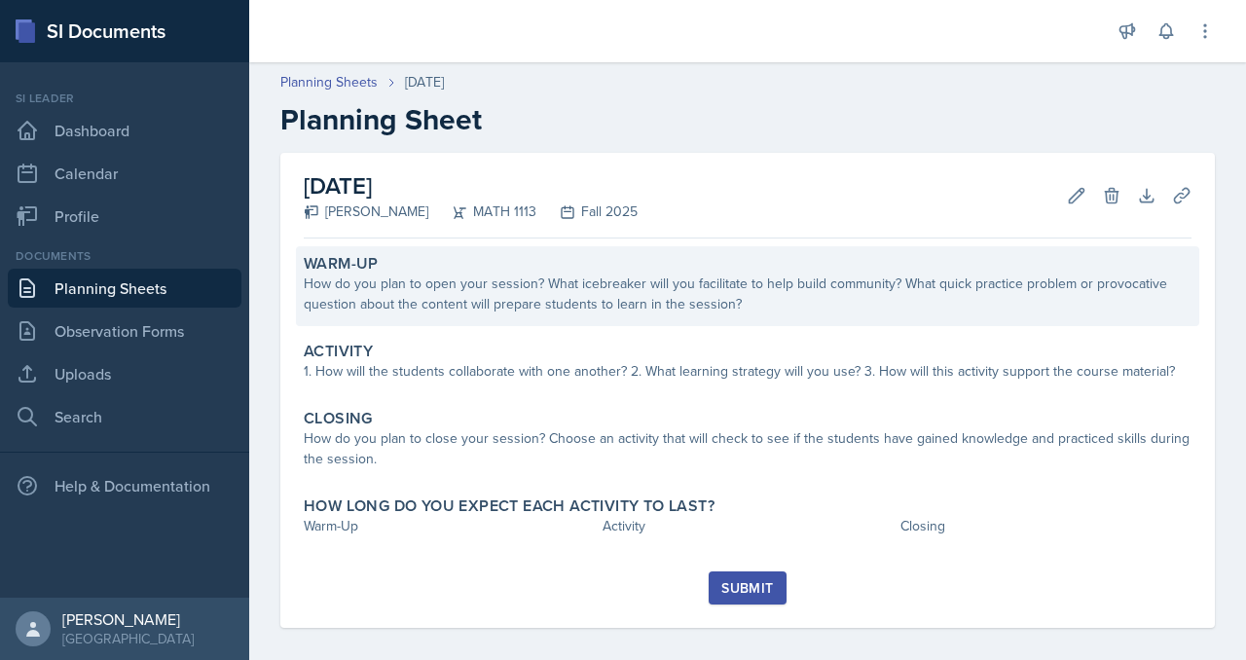
click at [443, 314] on div "How do you plan to open your session? What icebreaker will you facilitate to he…" at bounding box center [748, 293] width 888 height 41
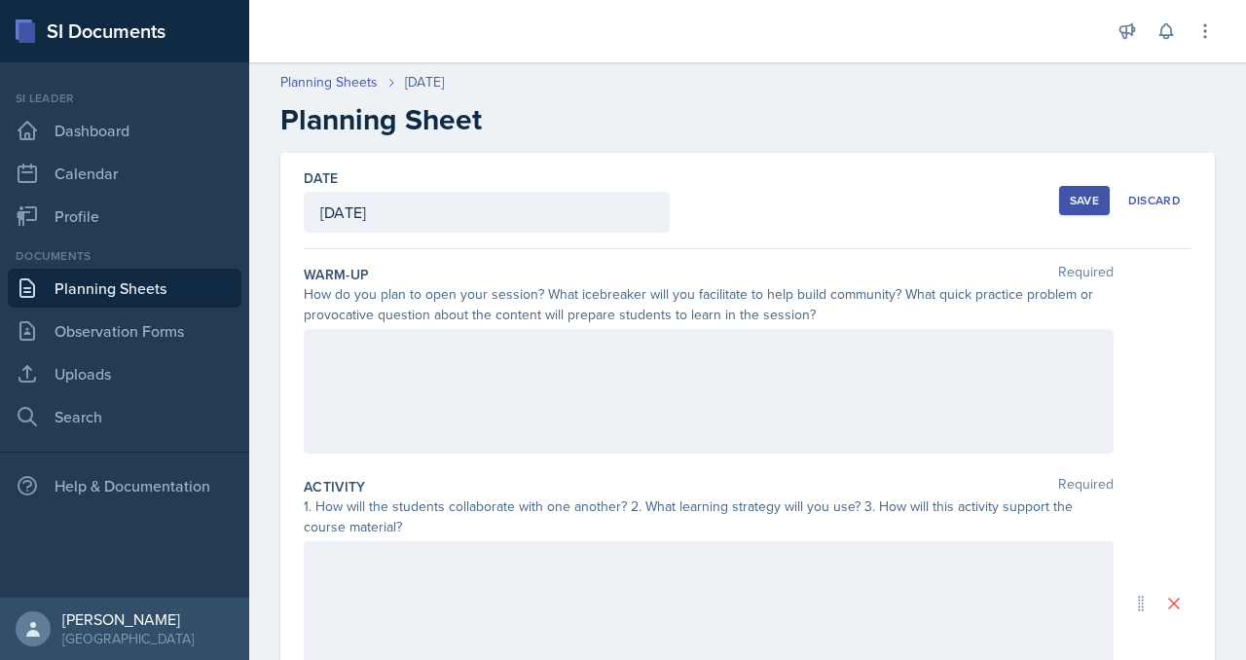
click at [462, 454] on div at bounding box center [709, 391] width 810 height 125
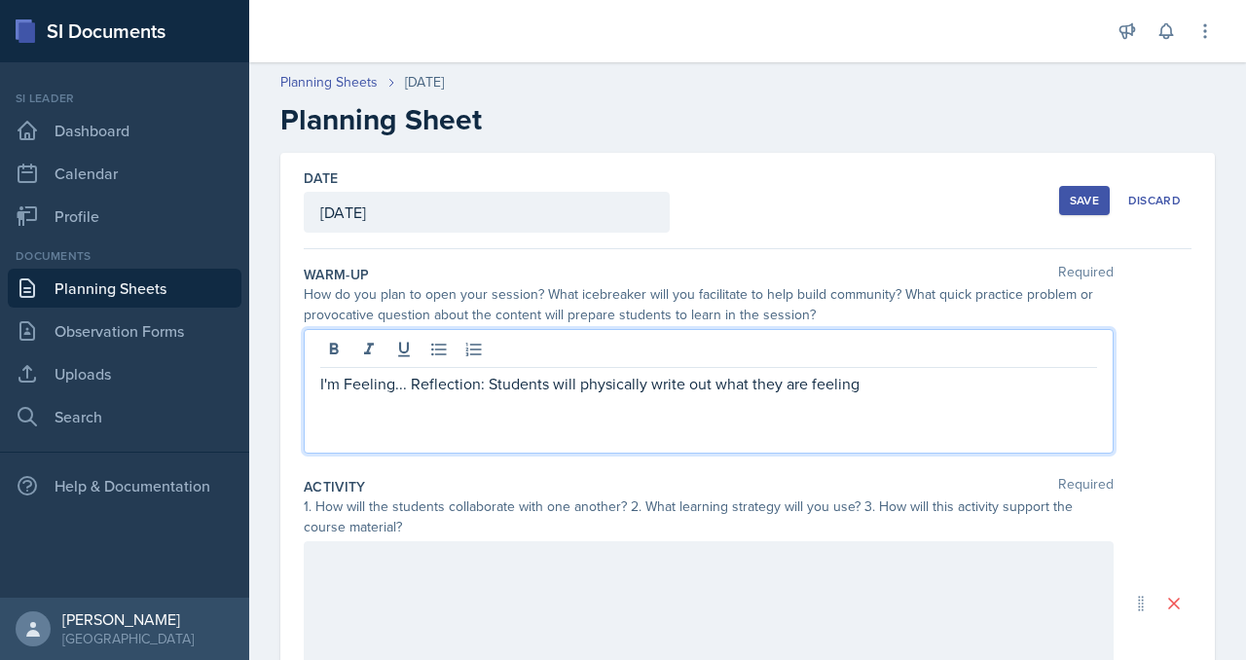
drag, startPoint x: 930, startPoint y: 509, endPoint x: 933, endPoint y: 584, distance: 75.0
click at [933, 454] on div "I'm Feeling... Reflection: Students will physically write out what they are fee…" at bounding box center [709, 391] width 810 height 125
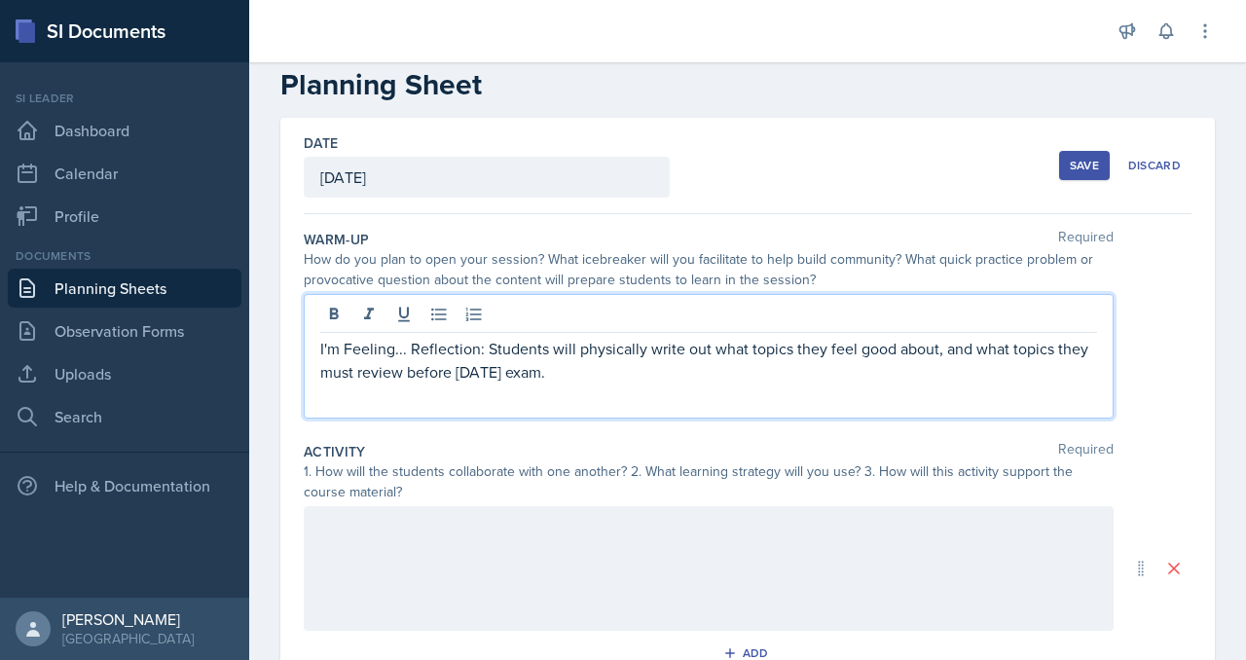
scroll to position [39, 0]
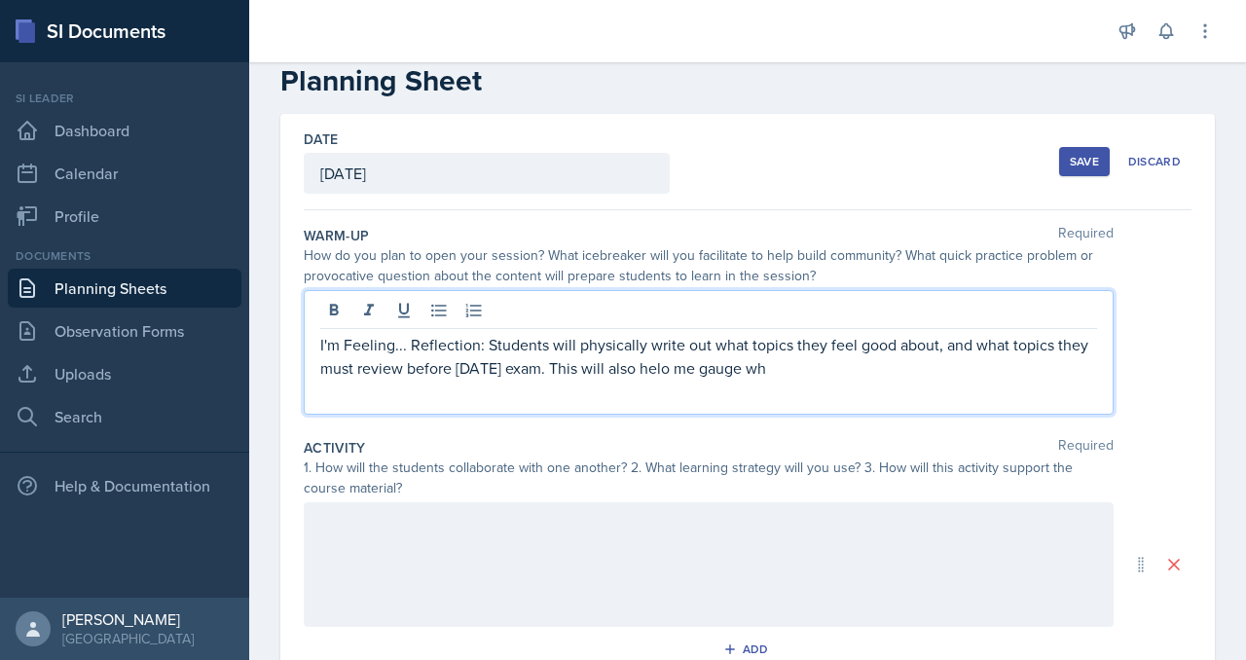
click at [545, 380] on p "I'm Feeling... Reflection: Students will physically write out what topics they …" at bounding box center [708, 356] width 777 height 47
click at [681, 380] on p "I'm Feeling... Reflection: Students will physically write out what topics they …" at bounding box center [708, 356] width 777 height 47
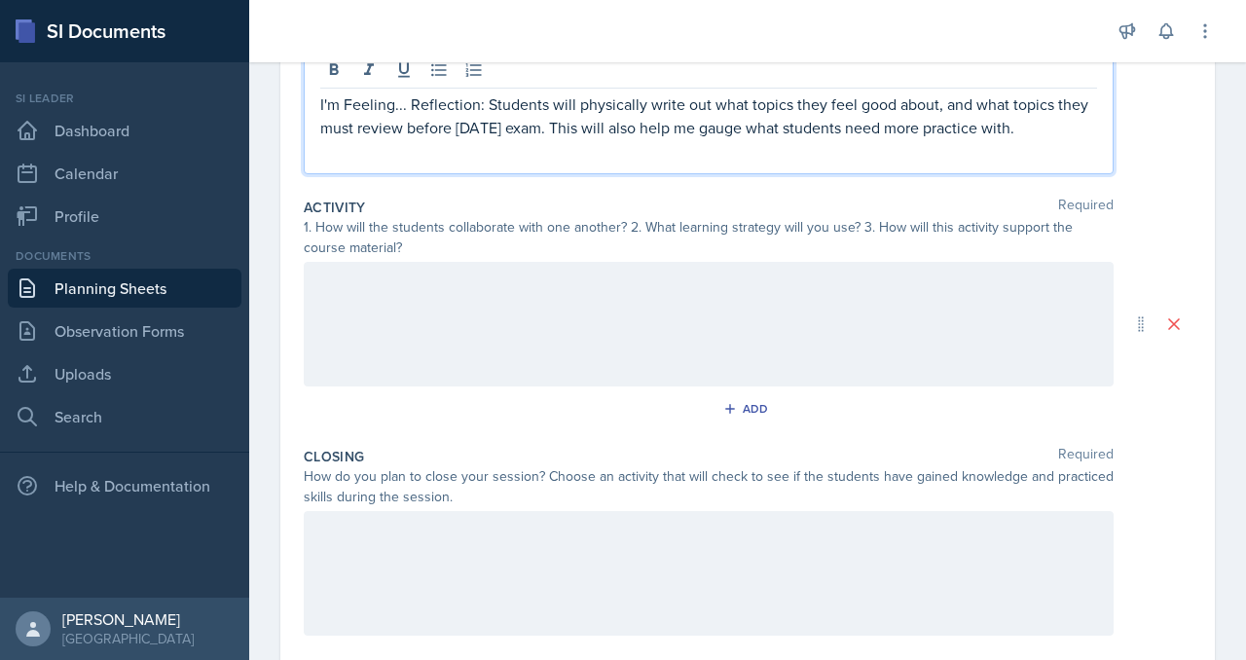
click at [619, 386] on div at bounding box center [709, 324] width 810 height 125
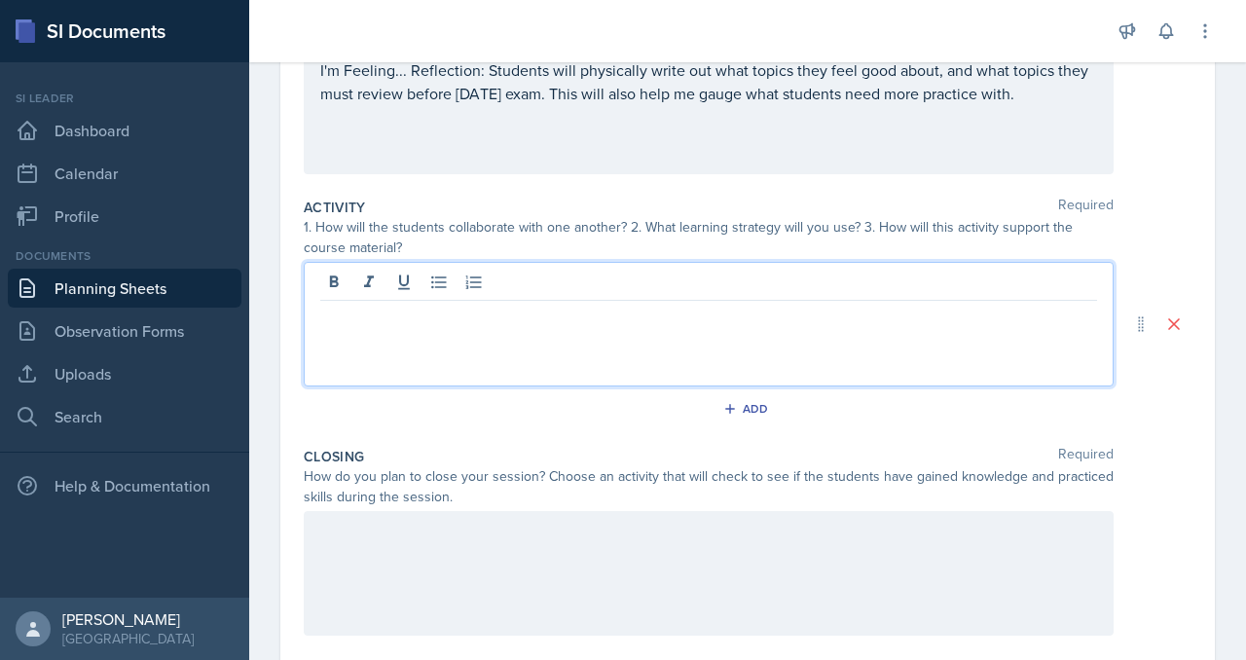
scroll to position [321, 0]
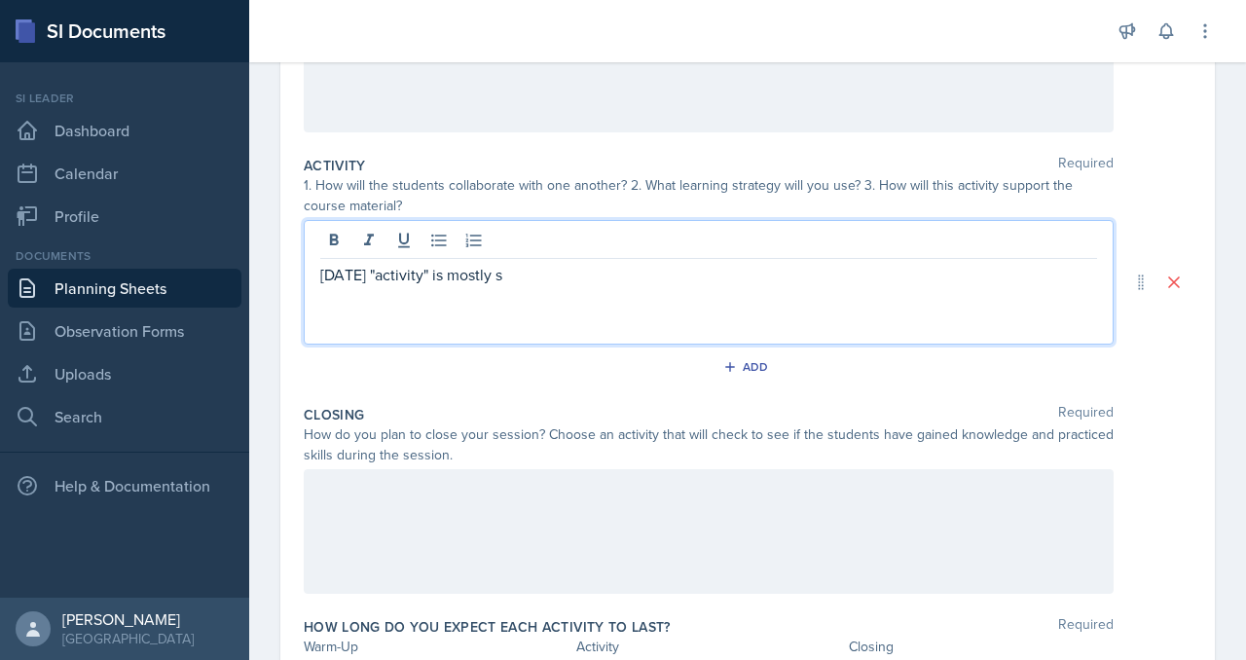
drag, startPoint x: 403, startPoint y: 449, endPoint x: 917, endPoint y: 454, distance: 513.9
click at [914, 286] on p "[DATE] "activity" is mostly s" at bounding box center [708, 274] width 777 height 23
drag, startPoint x: 453, startPoint y: 449, endPoint x: 1245, endPoint y: 420, distance: 792.7
click at [1245, 429] on div "Date [DATE] [DATE] 28 29 30 1 2 3 4 5 6 7 8 9 10 11 12 13 14 15 16 17 18 19 20 …" at bounding box center [747, 306] width 997 height 948
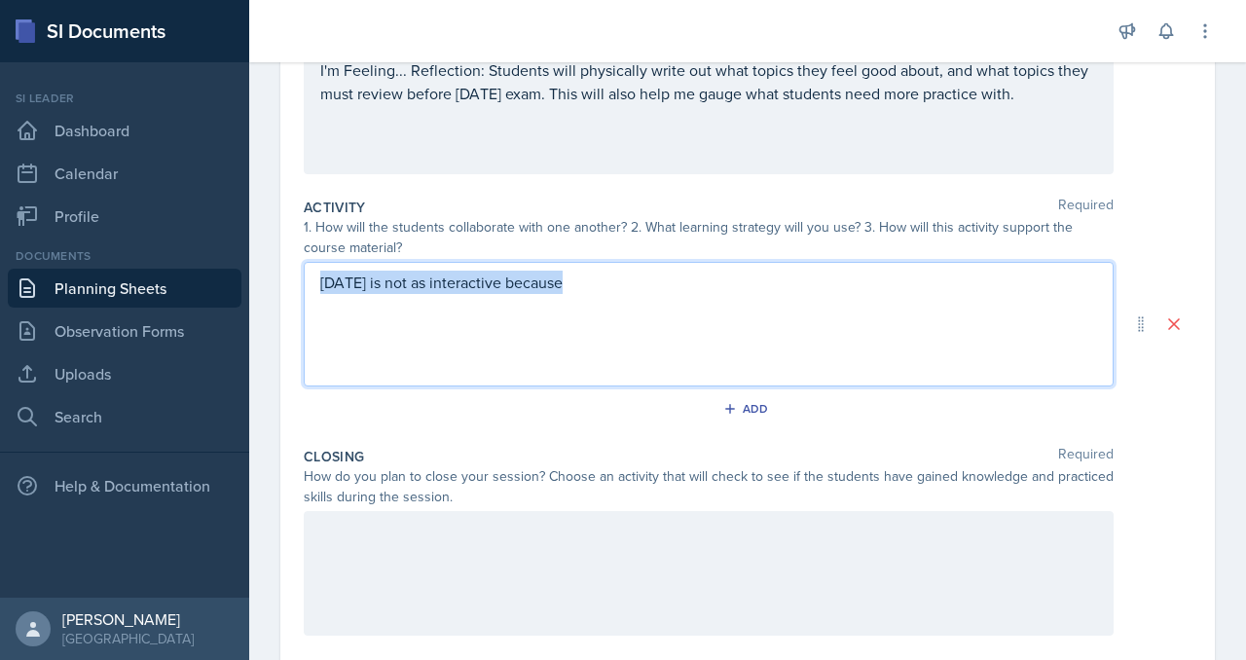
drag, startPoint x: 763, startPoint y: 459, endPoint x: 309, endPoint y: 430, distance: 455.4
click at [309, 430] on div "SI Documents Si leader Dashboard Calendar Profile Documents Planning Sheets Obs…" at bounding box center [623, 330] width 1246 height 660
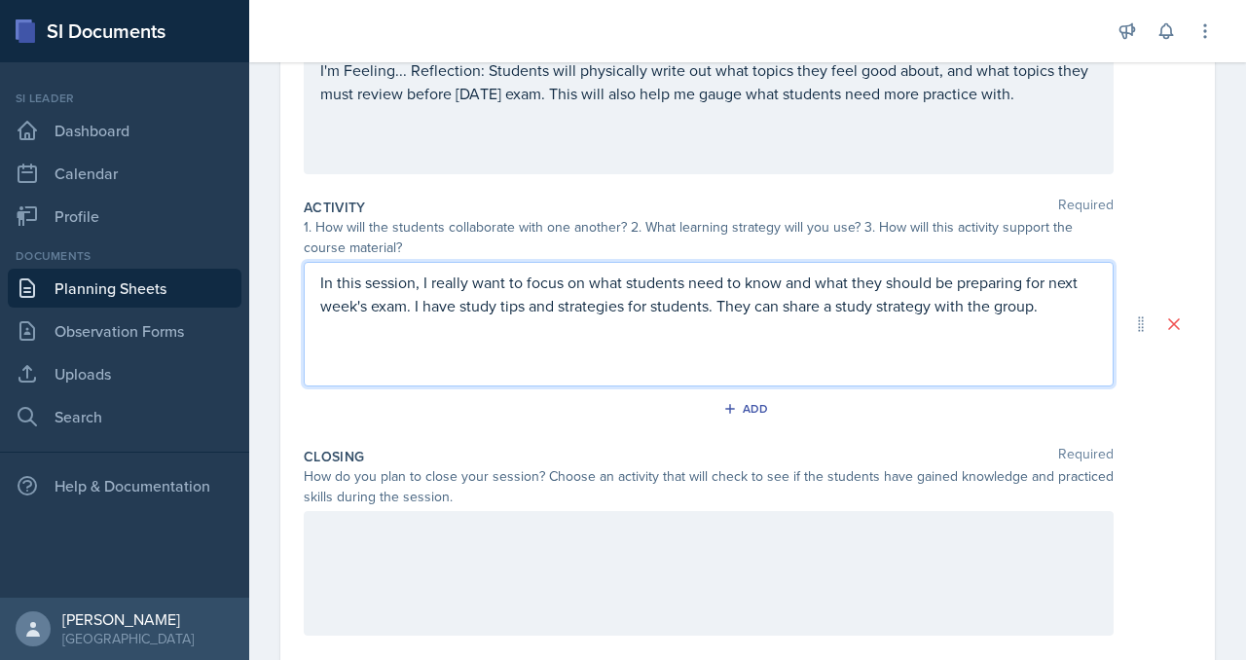
click at [731, 317] on p "In this session, I really want to focus on what students need to know and what …" at bounding box center [708, 294] width 777 height 47
click at [864, 317] on p "In this session, I really want to focus on what students need to know and what …" at bounding box center [708, 294] width 777 height 47
click at [876, 317] on p "In this session, I really want to focus on what students need to know and what …" at bounding box center [708, 294] width 777 height 47
click at [904, 341] on p "In this session, I really want to focus on what students need to know and what …" at bounding box center [708, 306] width 777 height 70
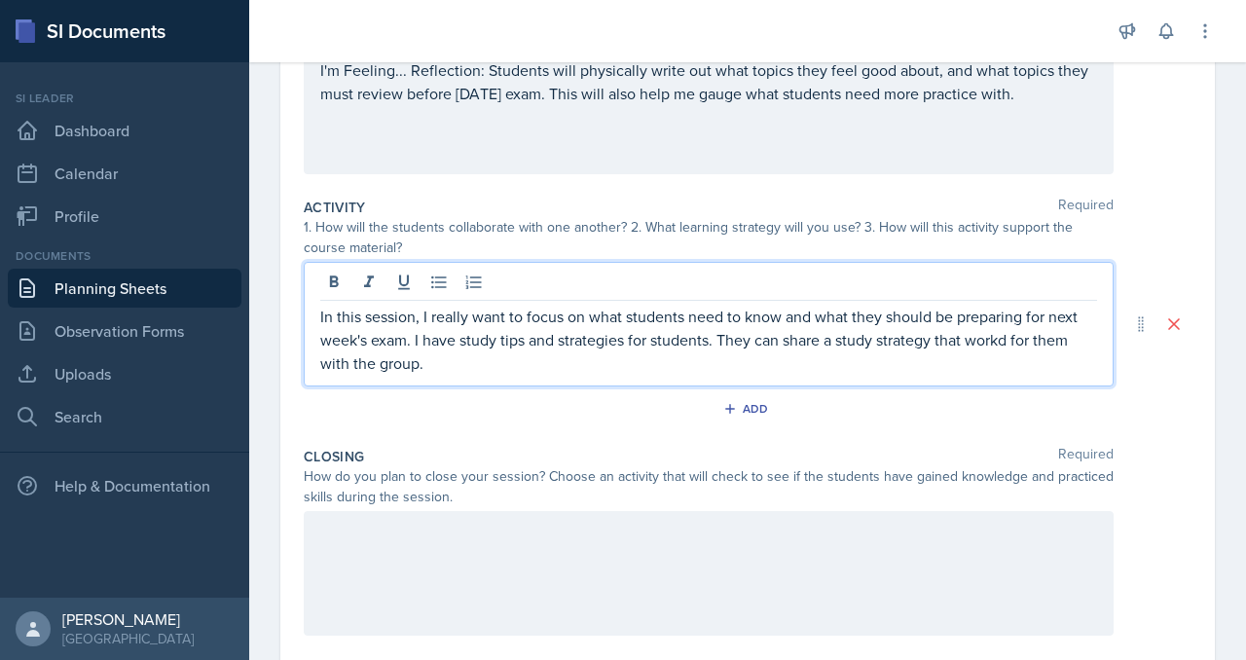
scroll to position [321, 0]
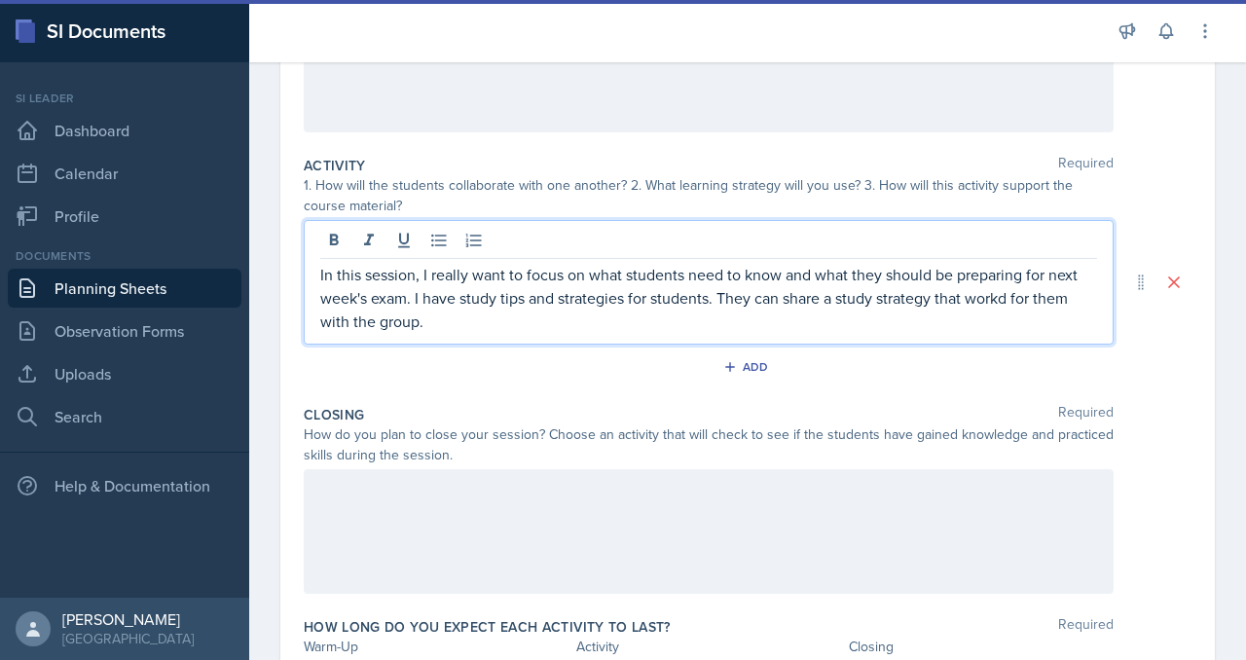
click at [953, 333] on p "In this session, I really want to focus on what students need to know and what …" at bounding box center [708, 298] width 777 height 70
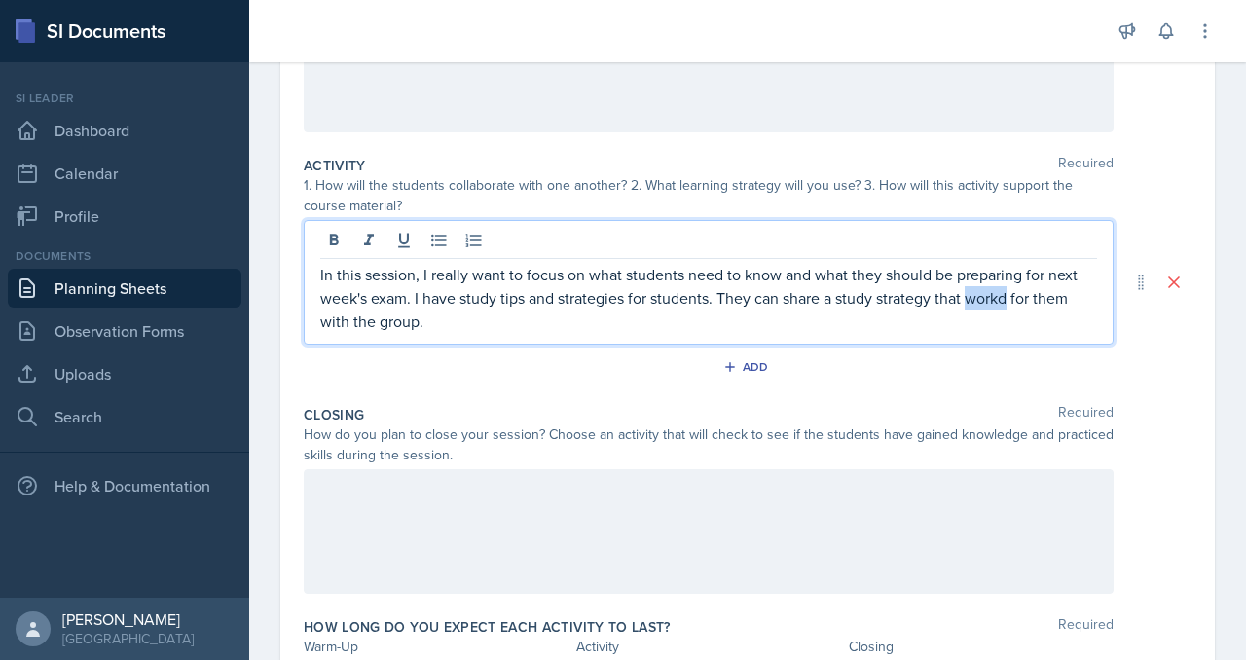
click at [953, 333] on p "In this session, I really want to focus on what students need to know and what …" at bounding box center [708, 298] width 777 height 70
click at [962, 333] on p "In this session, I really want to focus on what students need to know and what …" at bounding box center [708, 298] width 777 height 70
click at [815, 333] on p "In this session, I really want to focus on what students need to know and what …" at bounding box center [708, 298] width 777 height 70
click at [604, 333] on p "In this session, I really want to focus on what students need to know and what …" at bounding box center [708, 298] width 777 height 70
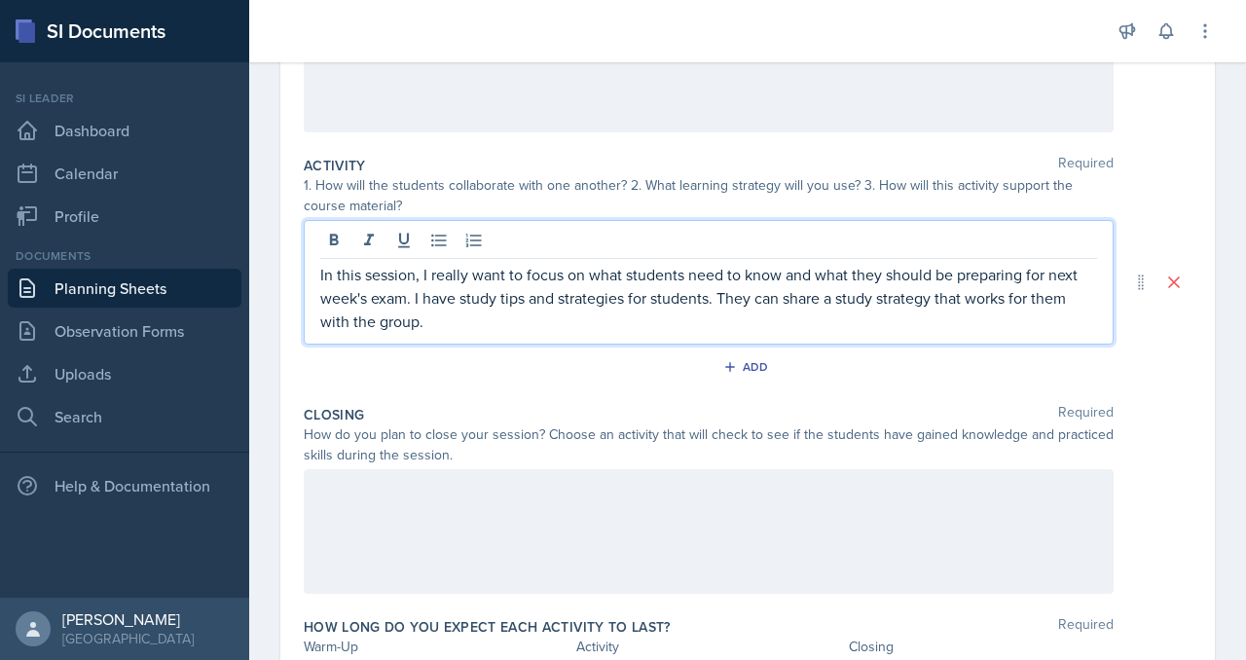
click at [615, 333] on p "In this session, I really want to focus on what students need to know and what …" at bounding box center [708, 298] width 777 height 70
click at [783, 333] on p "In this session, I really want to focus on what students need to know and what …" at bounding box center [708, 298] width 777 height 70
click at [568, 333] on p "In this session, I really want to focus on what students need to know and what …" at bounding box center [708, 298] width 777 height 70
click at [458, 333] on p "In this session, I really want to focus on what students need to know and what …" at bounding box center [708, 298] width 777 height 70
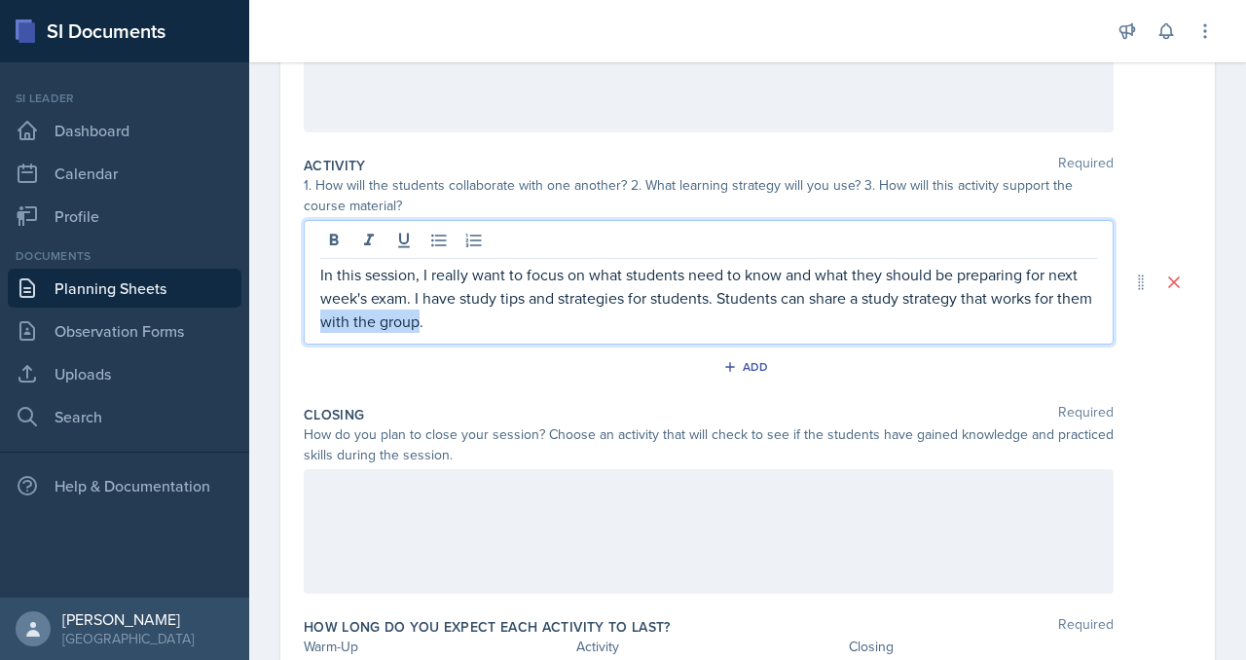
drag, startPoint x: 452, startPoint y: 543, endPoint x: 569, endPoint y: 545, distance: 117.8
click at [569, 333] on p "In this session, I really want to focus on what students need to know and what …" at bounding box center [708, 298] width 777 height 70
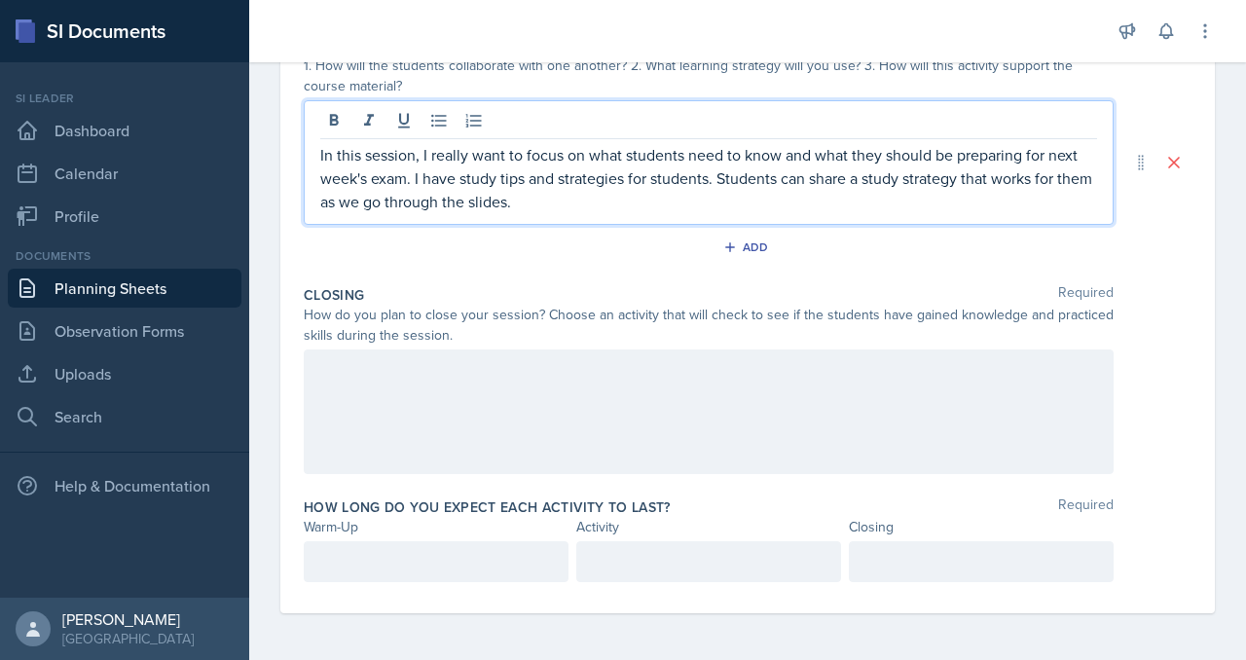
click at [540, 474] on div at bounding box center [709, 411] width 810 height 125
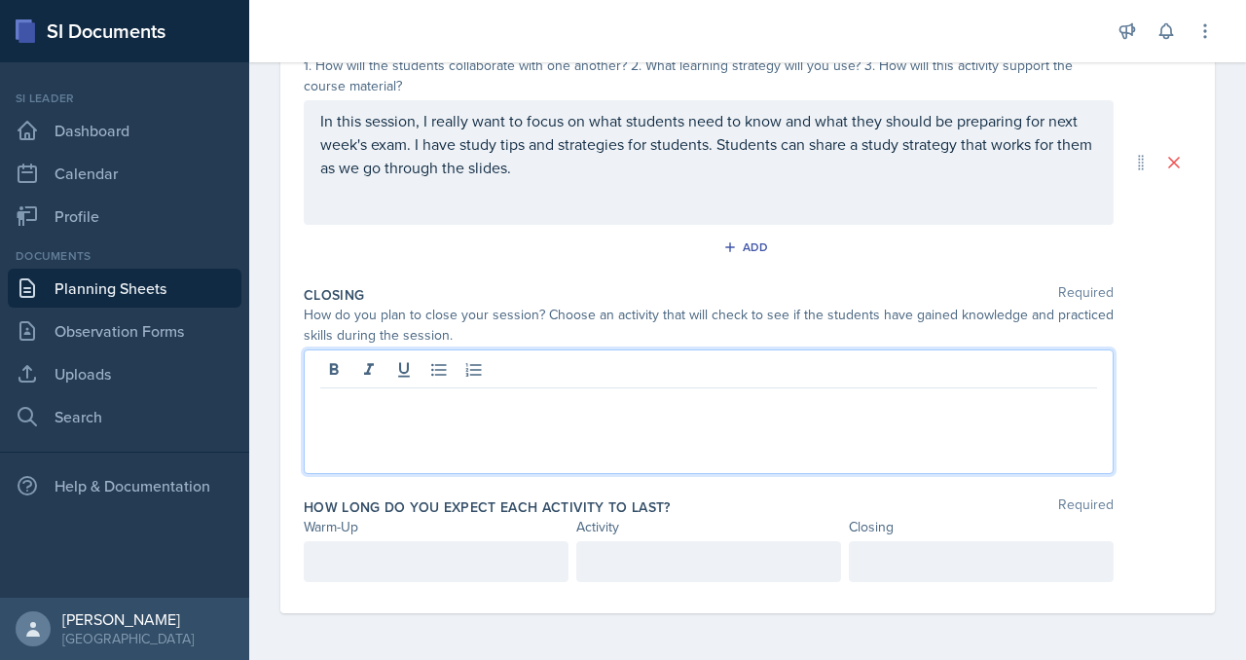
scroll to position [671, 0]
click at [413, 582] on div at bounding box center [436, 561] width 265 height 41
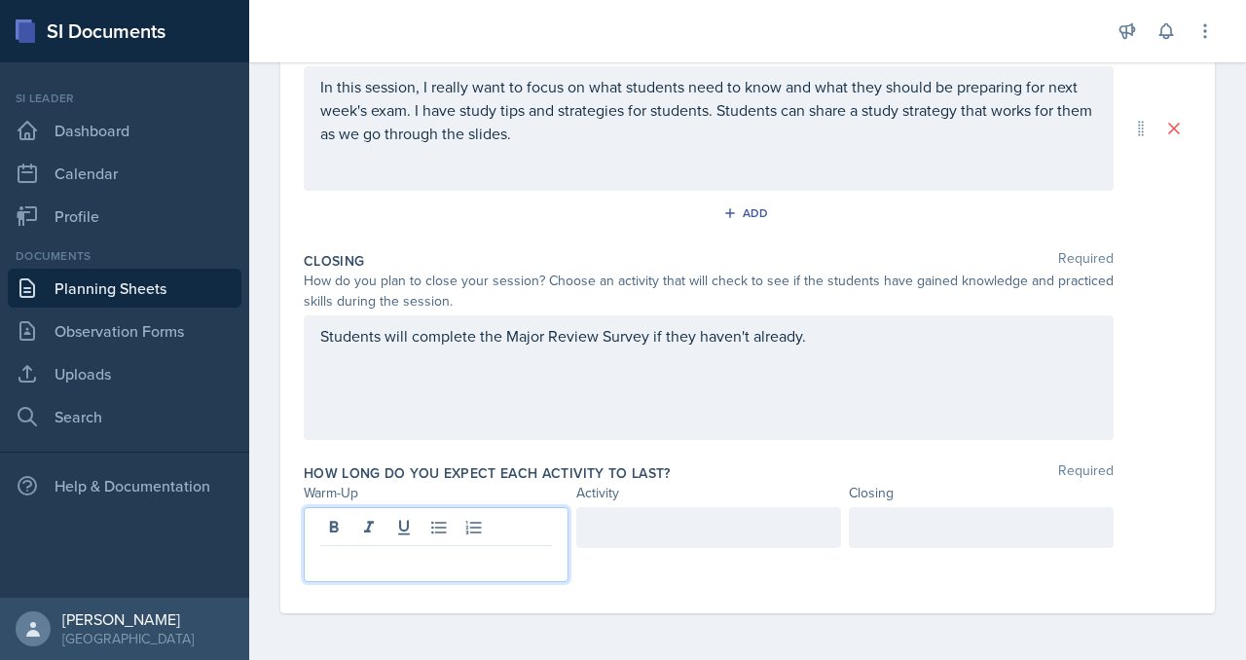
scroll to position [678, 0]
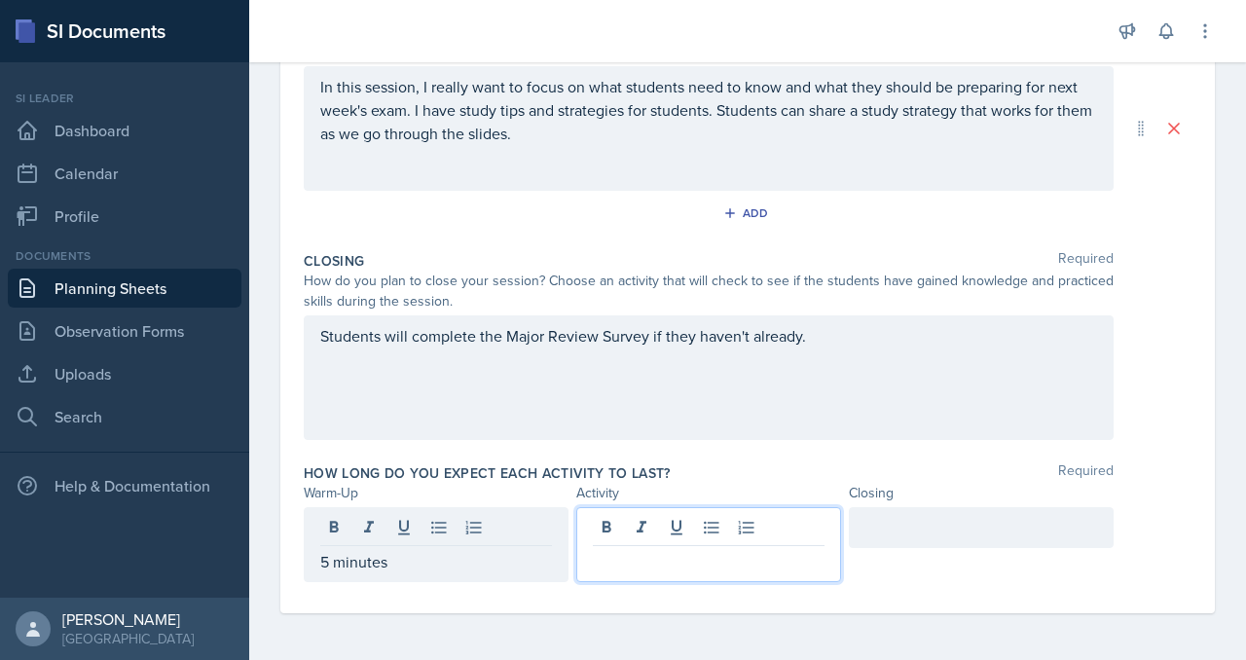
click at [683, 582] on div at bounding box center [708, 544] width 265 height 75
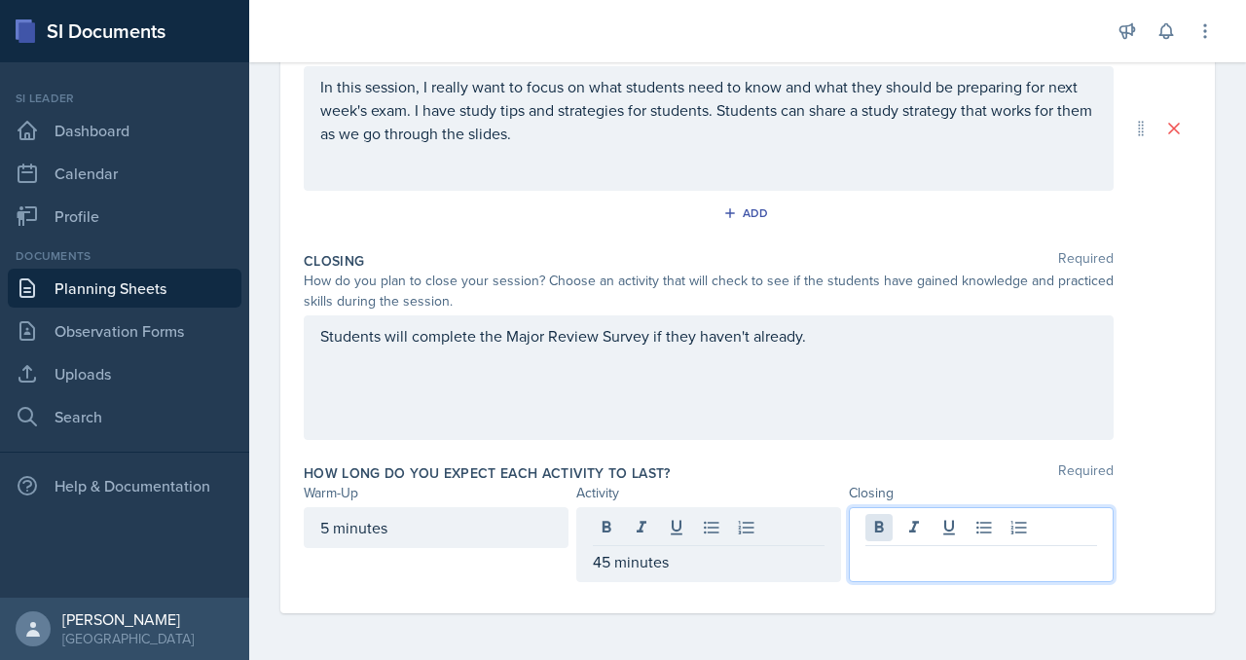
click at [892, 582] on div at bounding box center [981, 544] width 265 height 75
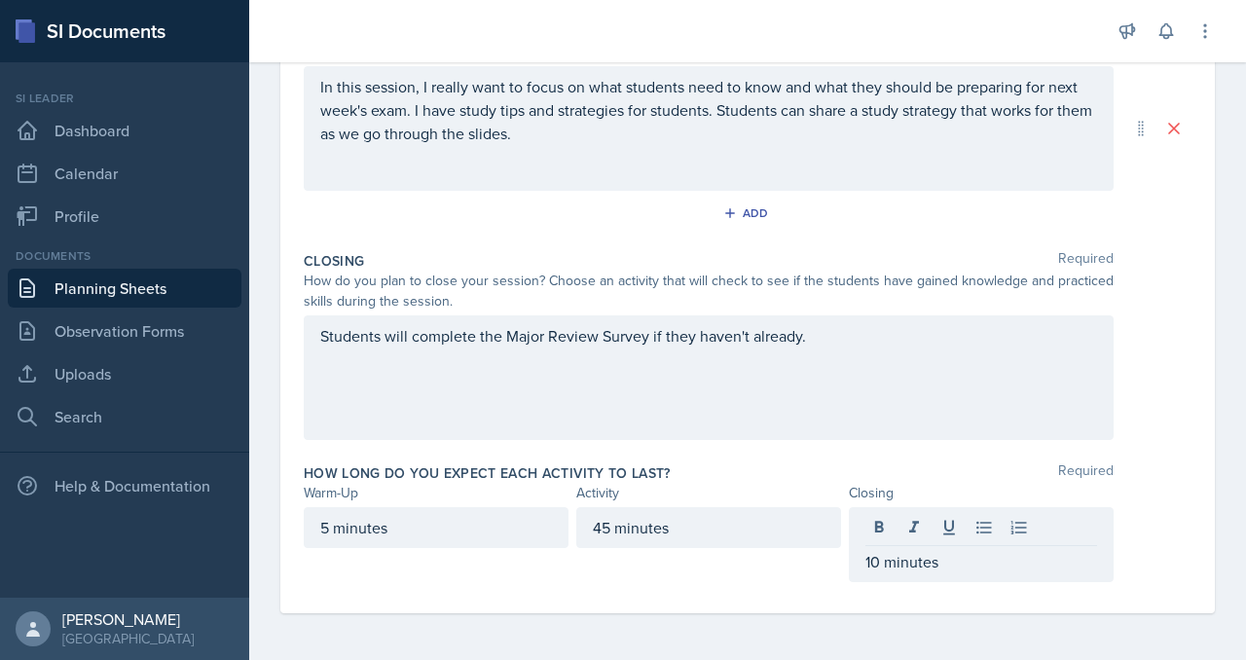
click at [1115, 391] on div "Closing Required How do you plan to close your session? Choose an activity that…" at bounding box center [748, 349] width 888 height 212
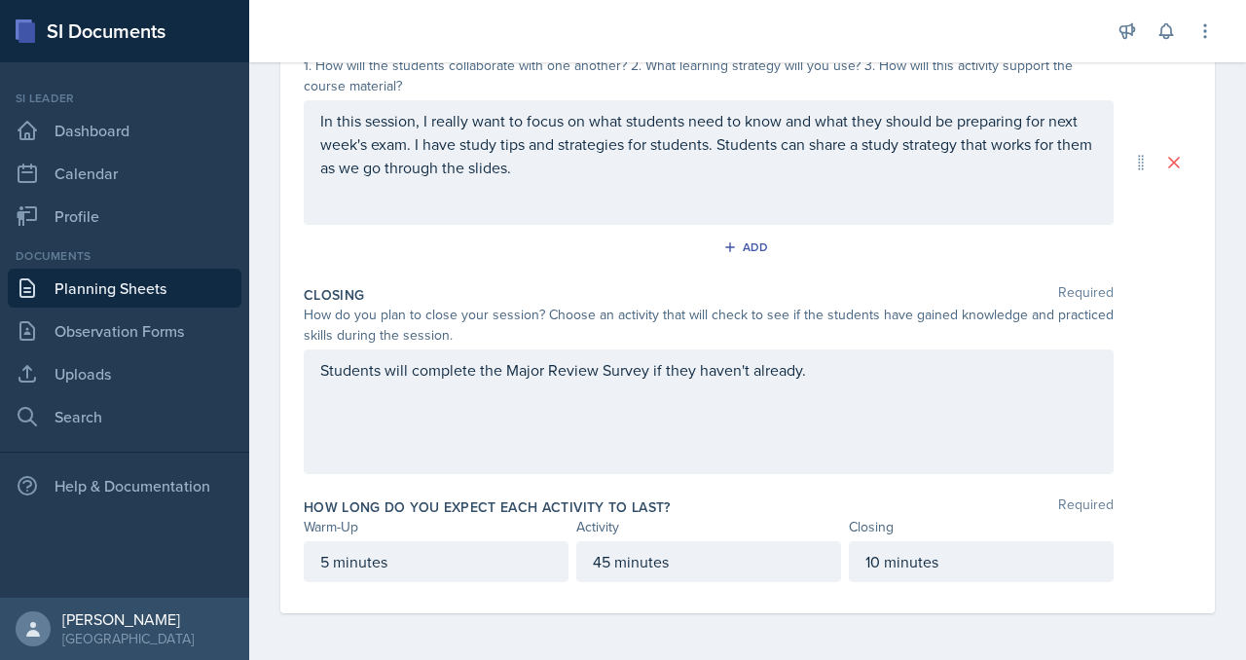
scroll to position [740, 0]
click at [758, 179] on p "In this session, I really want to focus on what students need to know and what …" at bounding box center [708, 144] width 777 height 70
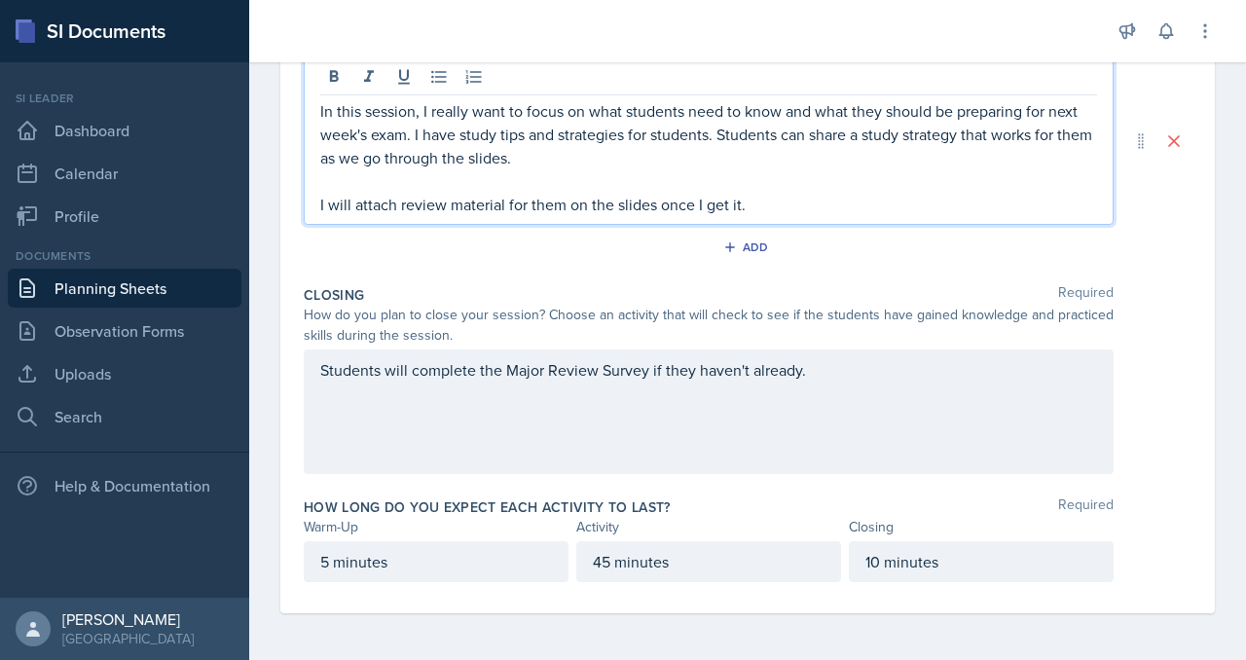
scroll to position [662, 0]
click at [710, 216] on p "I will attach review material for them on the slides once I get it." at bounding box center [708, 204] width 777 height 23
drag, startPoint x: 448, startPoint y: 285, endPoint x: 728, endPoint y: 284, distance: 280.3
click at [728, 216] on p "I will attach review material for them to [ractice over the weekend on the slid…" at bounding box center [708, 204] width 777 height 23
click at [734, 216] on p "I will attach review material for them to [ractice over the weekend on the slid…" at bounding box center [708, 204] width 777 height 23
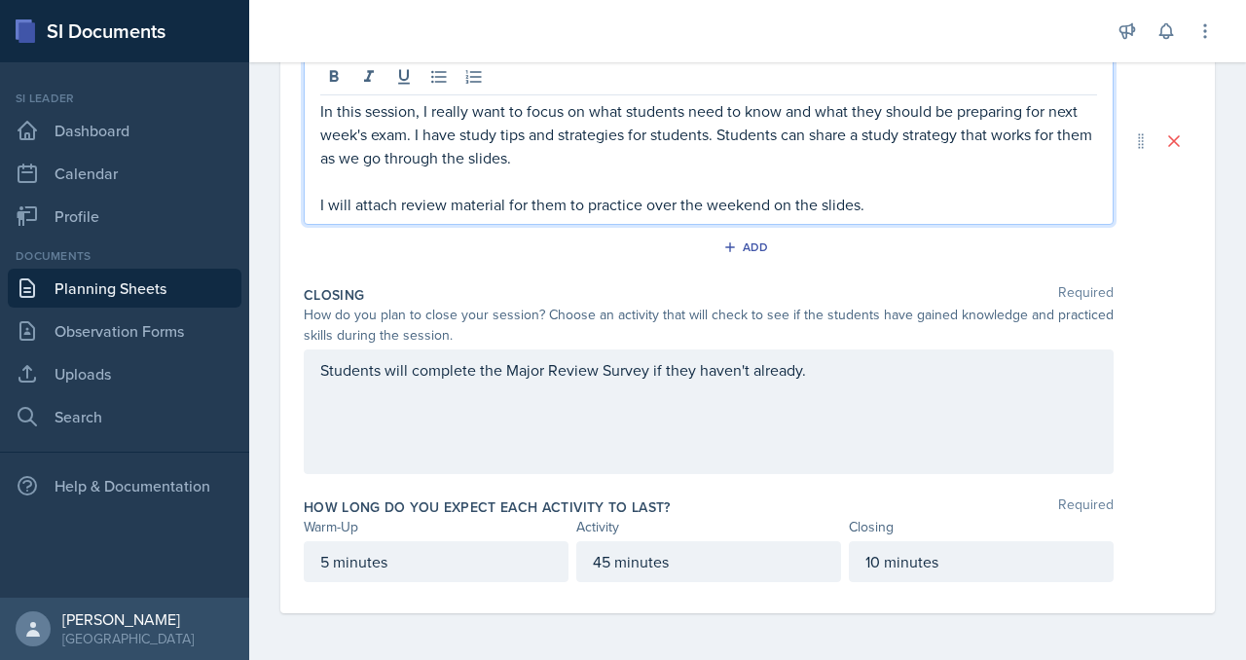
click at [792, 216] on p "I will attach review material for them to practice over the weekend on the slid…" at bounding box center [708, 204] width 777 height 23
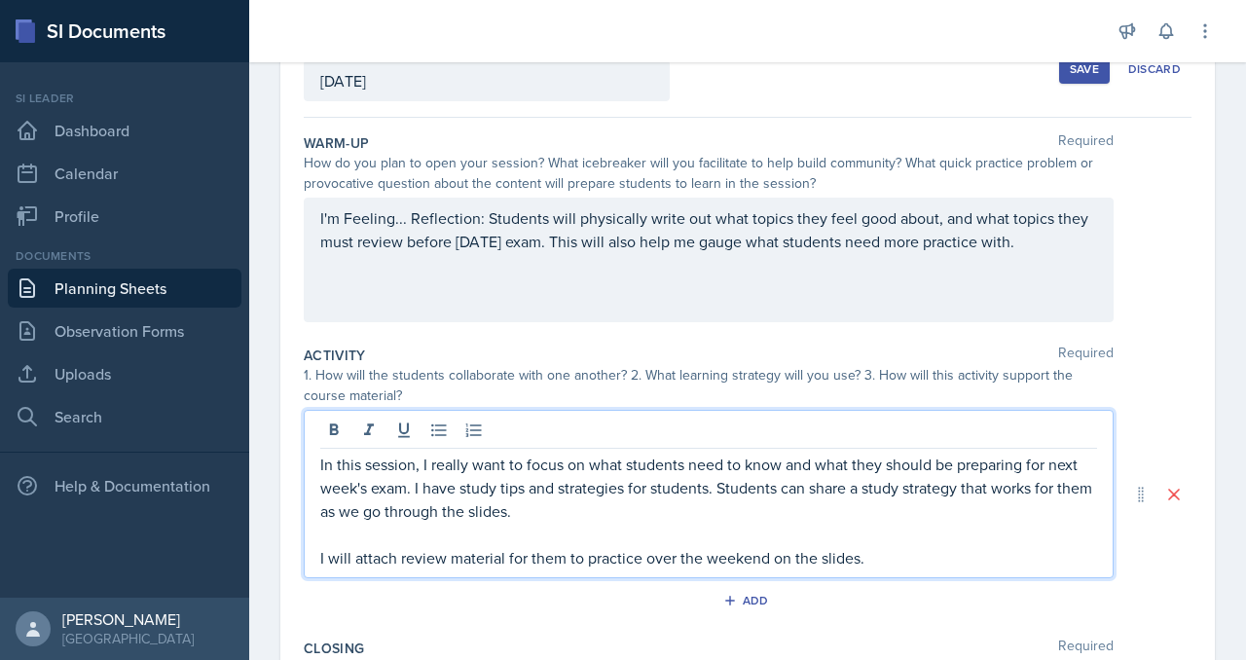
scroll to position [89, 0]
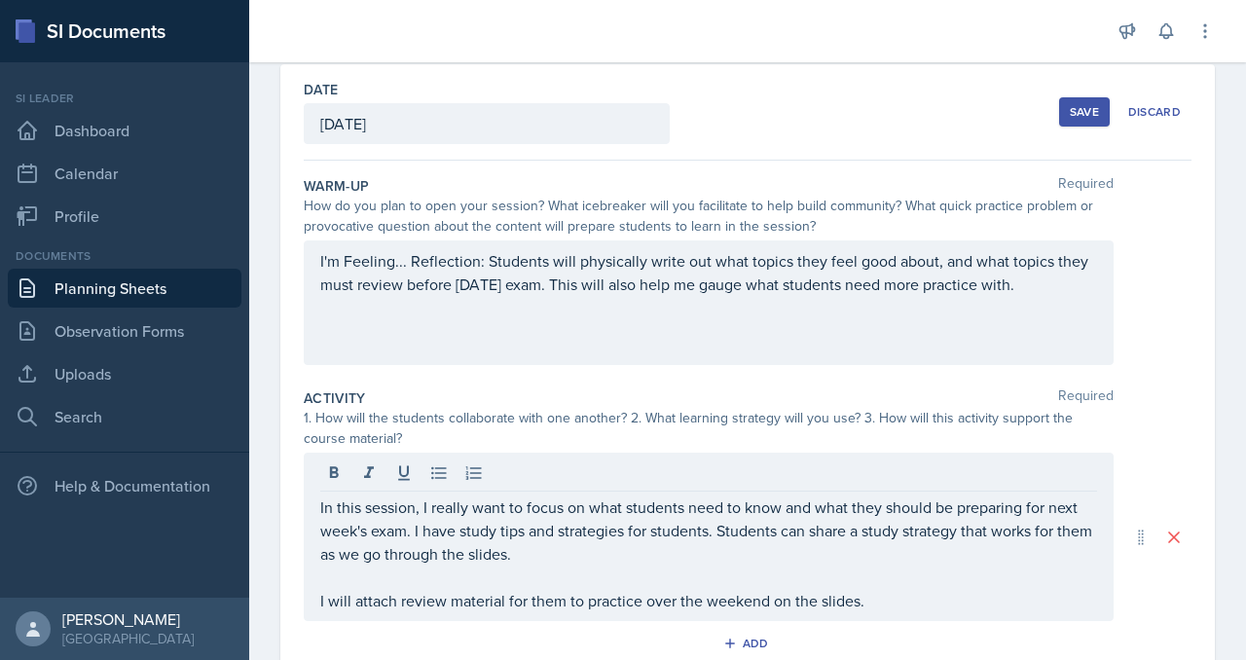
click at [1070, 120] on div "Save" at bounding box center [1084, 112] width 29 height 16
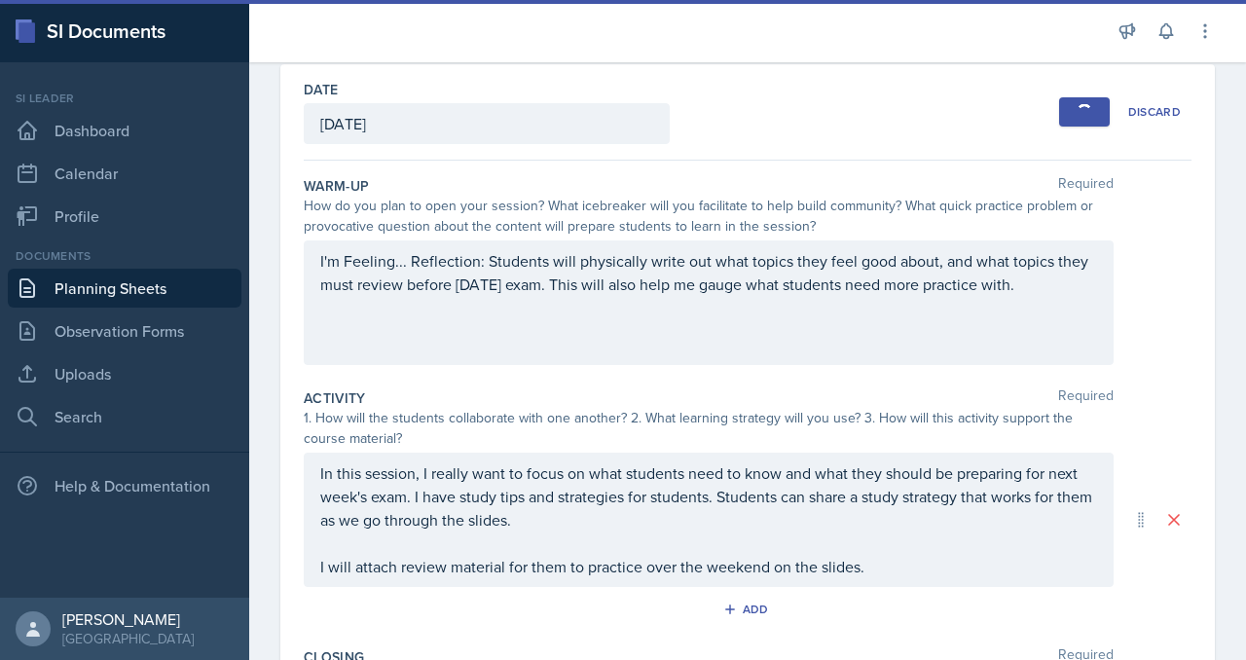
scroll to position [0, 0]
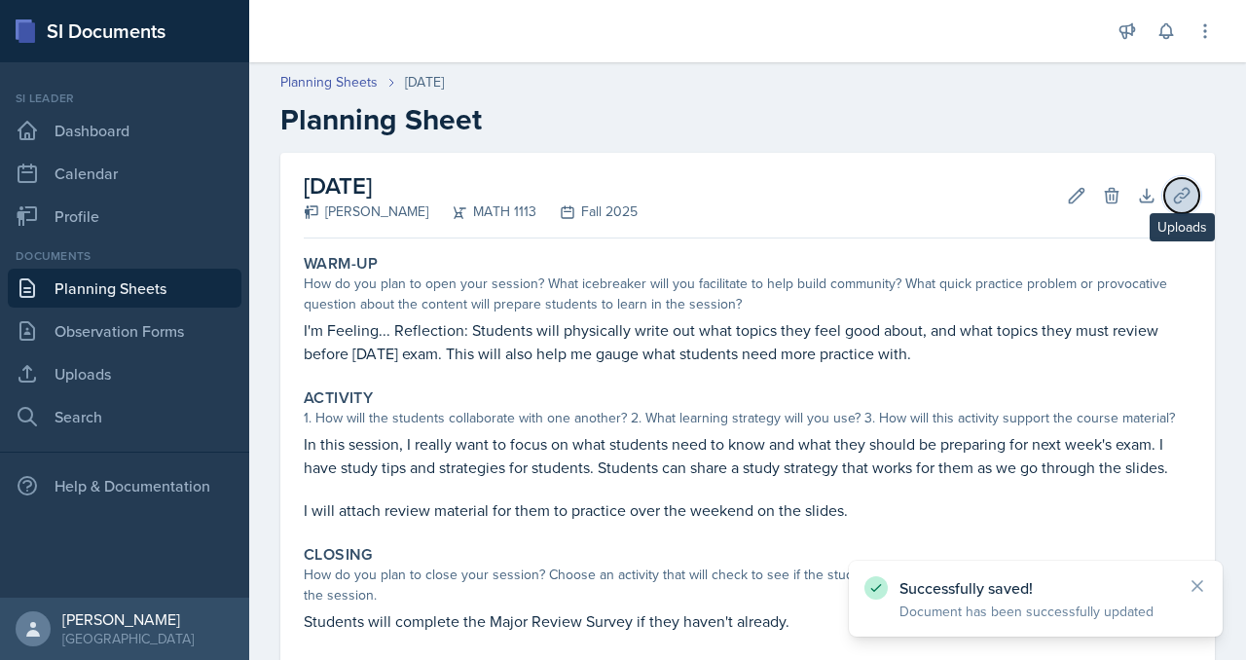
click at [1181, 213] on button "Uploads" at bounding box center [1181, 195] width 35 height 35
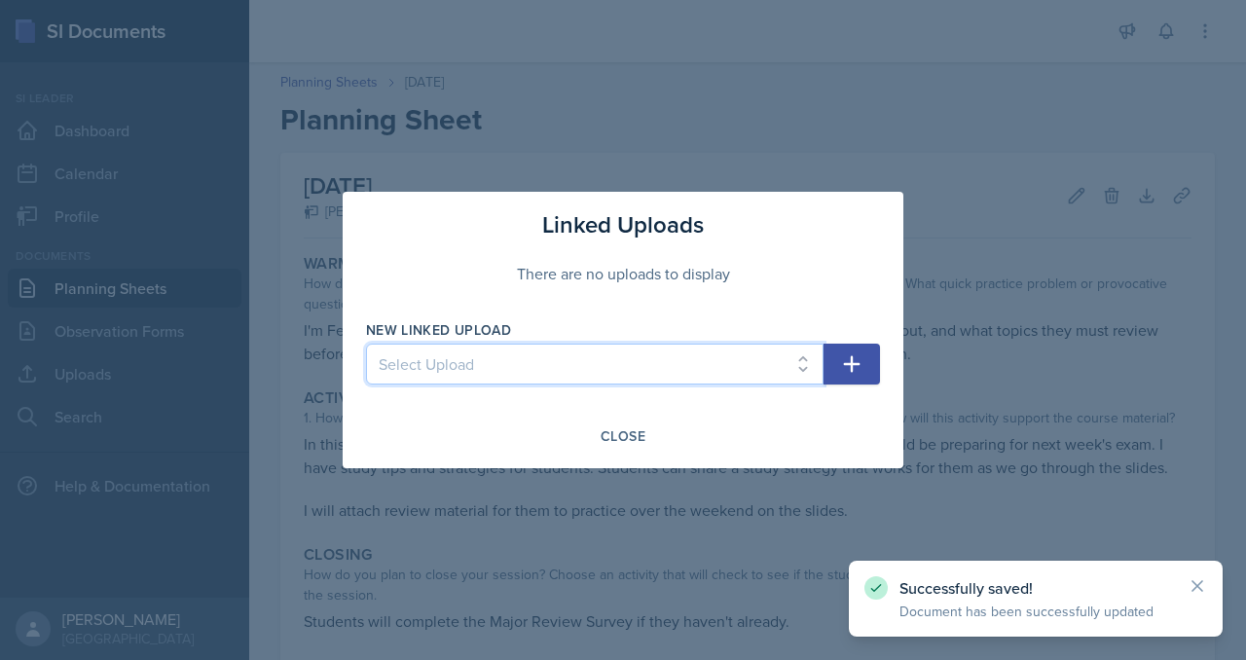
click at [580, 384] on select "Select Upload SI Mock Session MATH 1113: Week 5 MATH 1113: Week 4 MATH 1113: We…" at bounding box center [594, 364] width 457 height 41
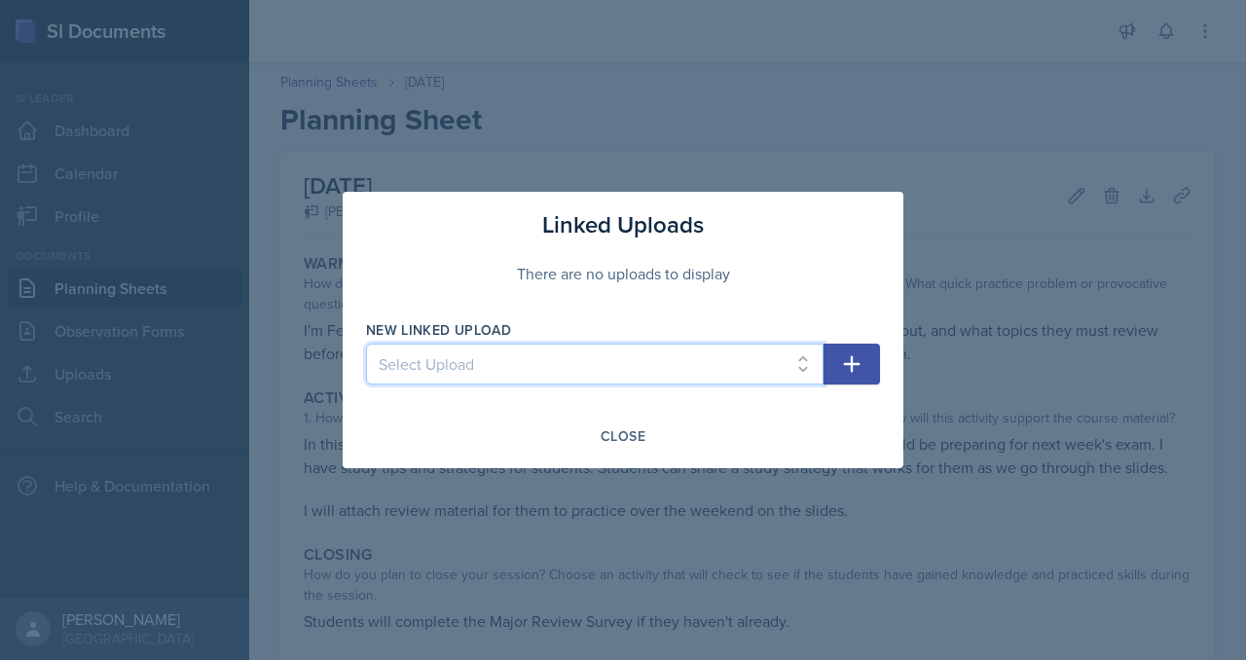
select select "f4c11bd1-05c1-4e8a-bd1c-cad7b3a1c275"
click at [366, 347] on select "Select Upload SI Mock Session MATH 1113: Week 5 MATH 1113: Week 4 MATH 1113: We…" at bounding box center [594, 364] width 457 height 41
click at [860, 373] on icon "button" at bounding box center [852, 364] width 17 height 17
select select
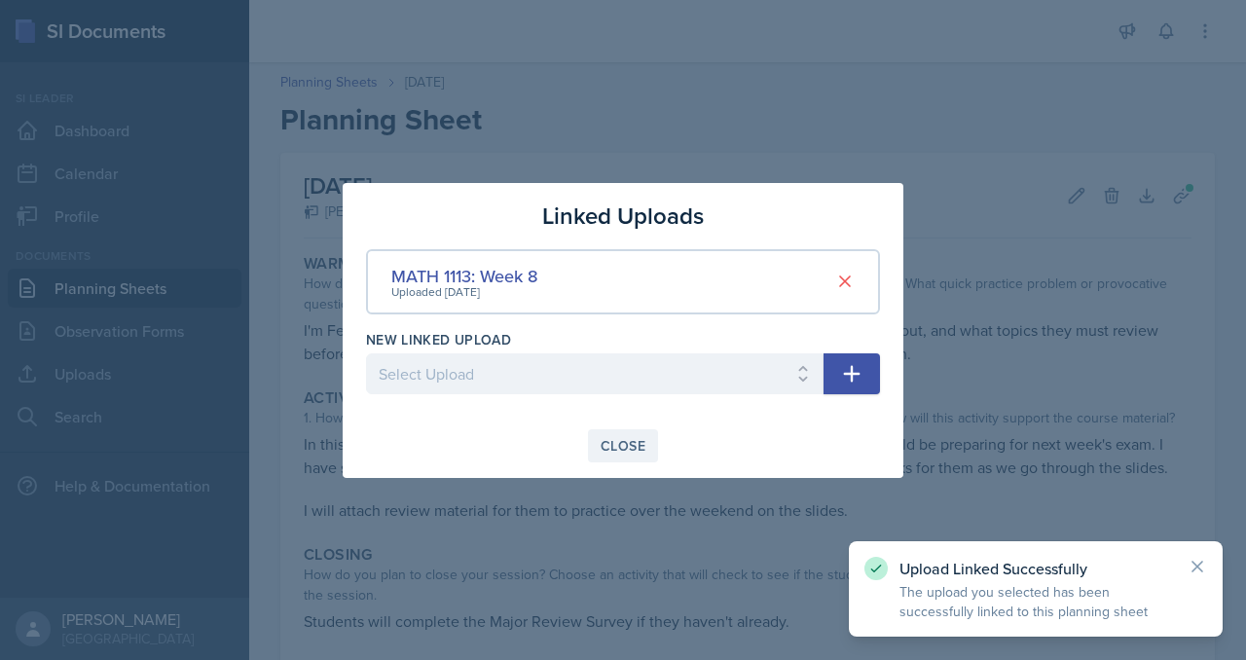
click at [637, 454] on div "Close" at bounding box center [622, 446] width 45 height 16
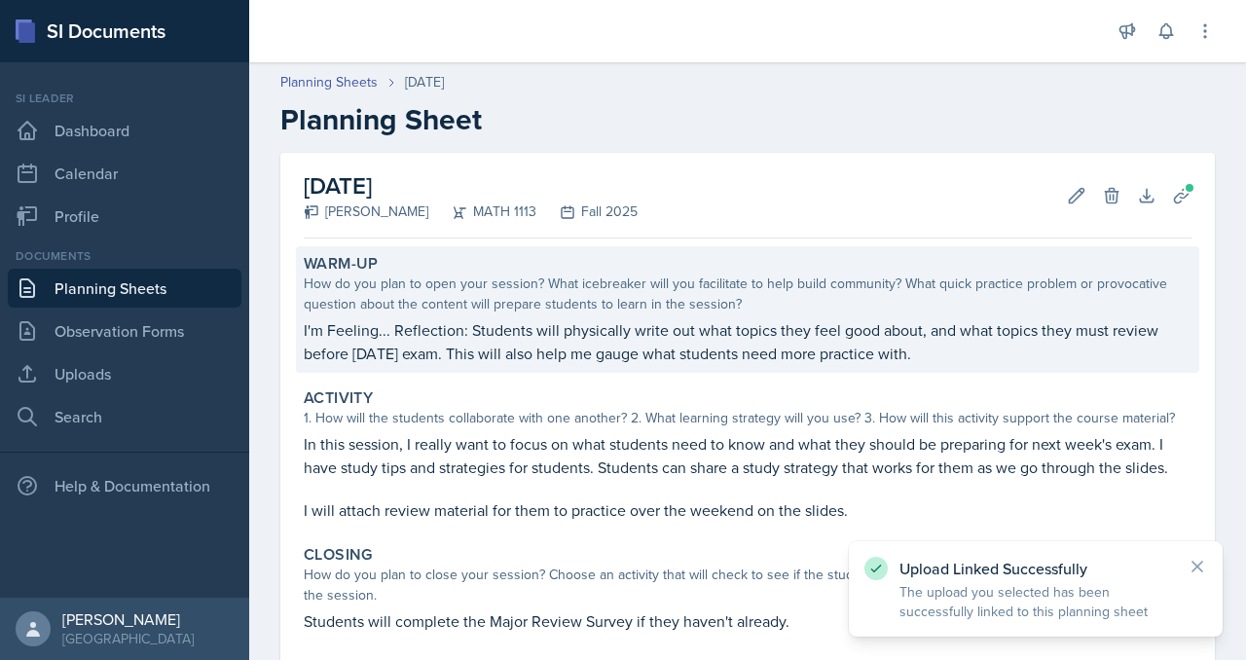
scroll to position [521, 0]
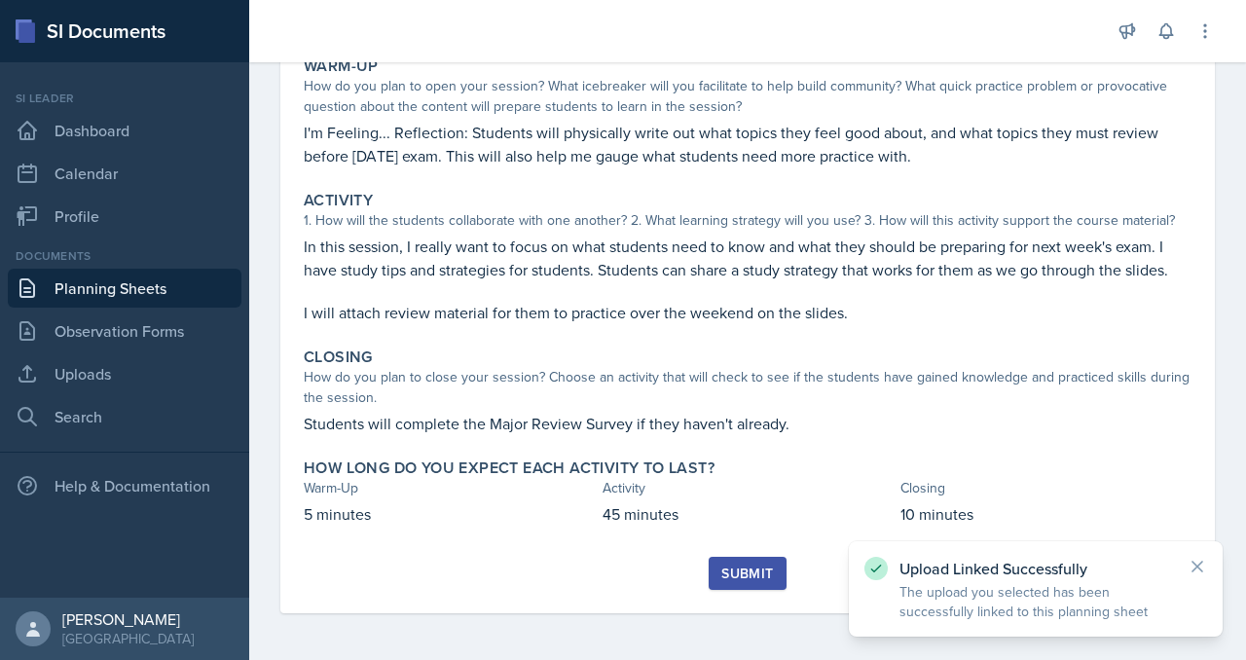
click at [741, 557] on button "Submit" at bounding box center [747, 573] width 77 height 33
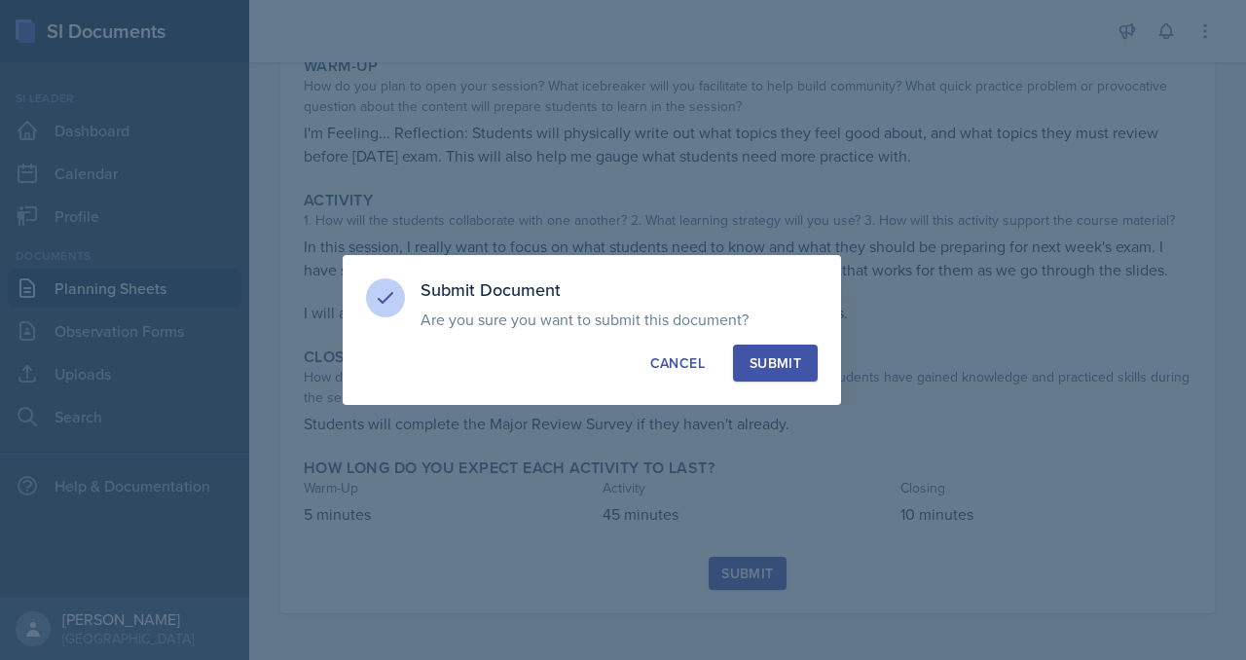
click at [801, 367] on div "Submit" at bounding box center [775, 362] width 52 height 19
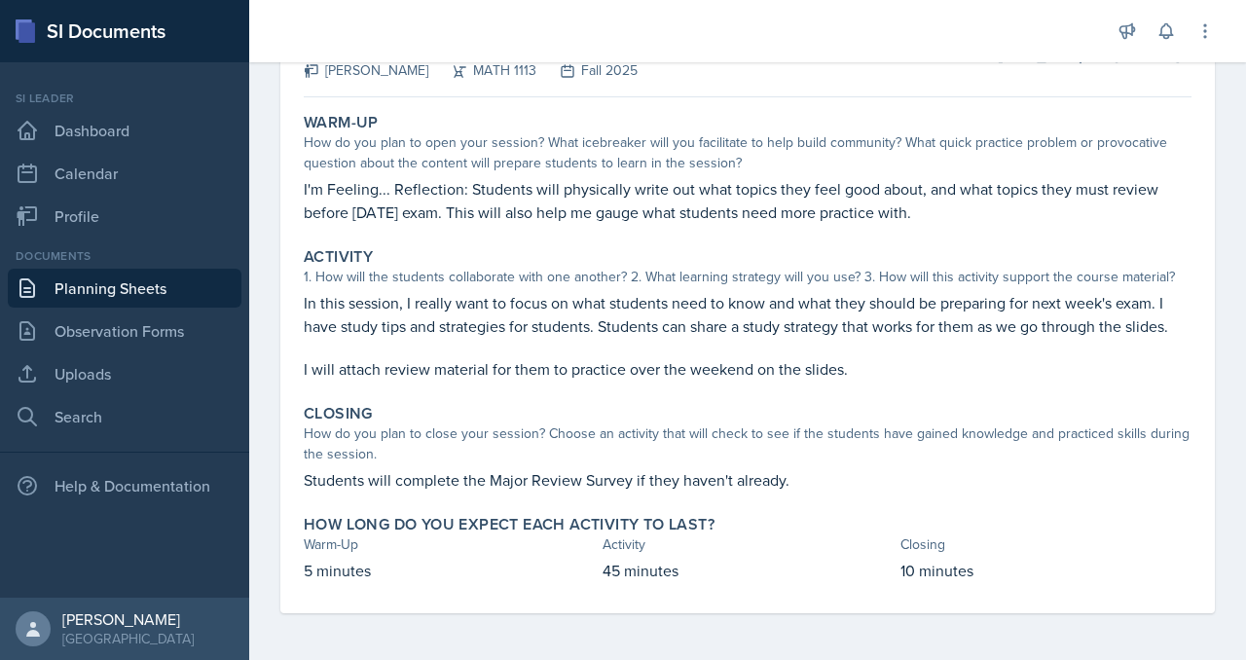
scroll to position [0, 0]
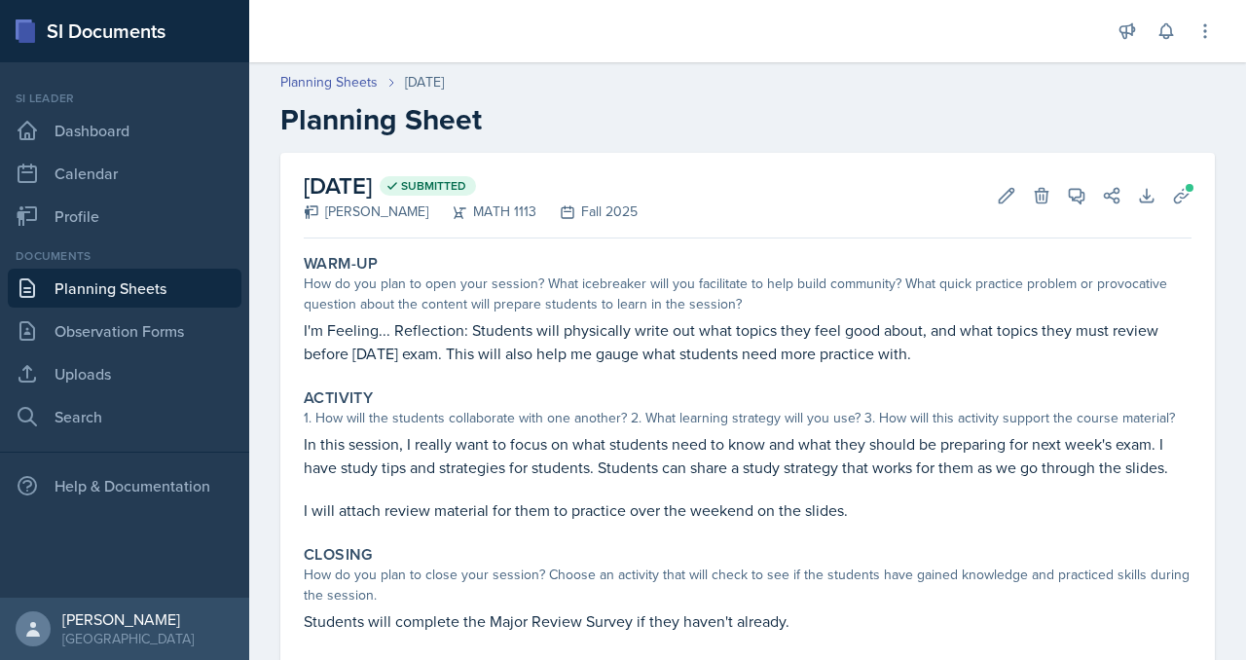
click at [128, 308] on link "Planning Sheets" at bounding box center [125, 288] width 234 height 39
